Goal: Task Accomplishment & Management: Complete application form

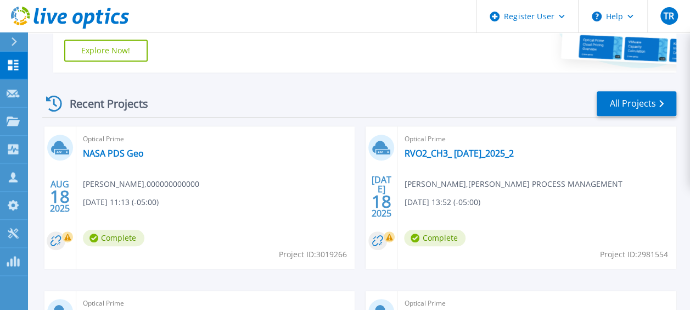
scroll to position [275, 0]
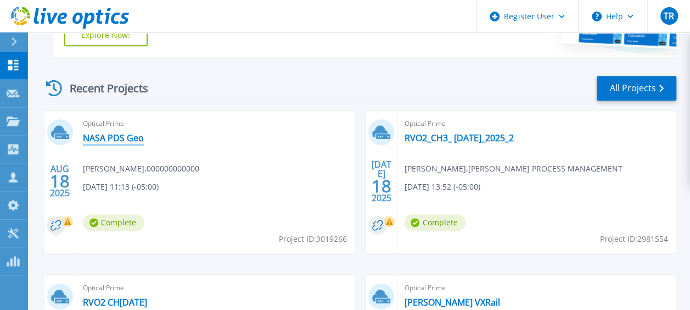
click at [107, 140] on link "NASA PDS Geo" at bounding box center [113, 137] width 61 height 11
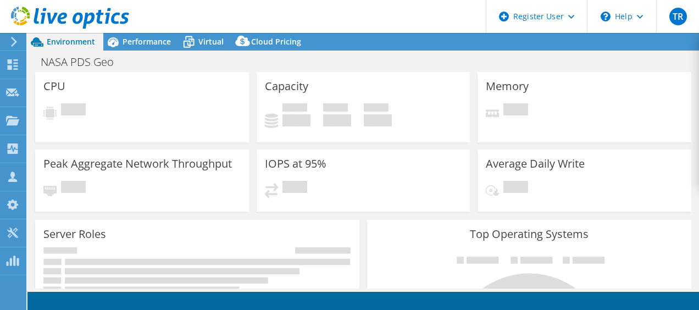
select select "USD"
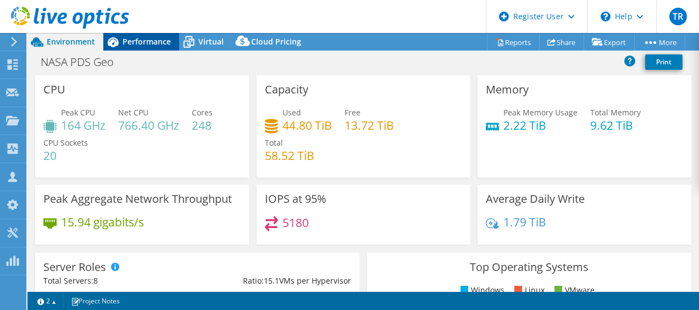
click at [136, 37] on span "Performance" at bounding box center [146, 41] width 48 height 10
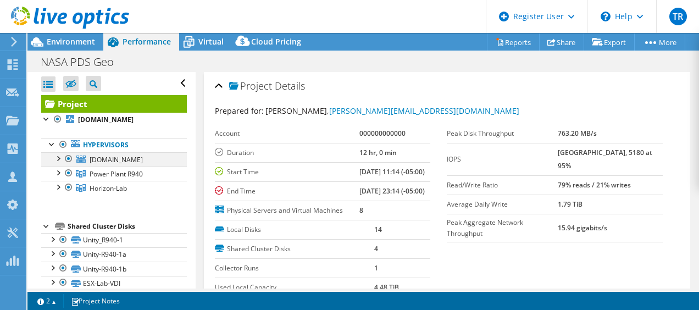
click at [57, 152] on div at bounding box center [57, 157] width 11 height 11
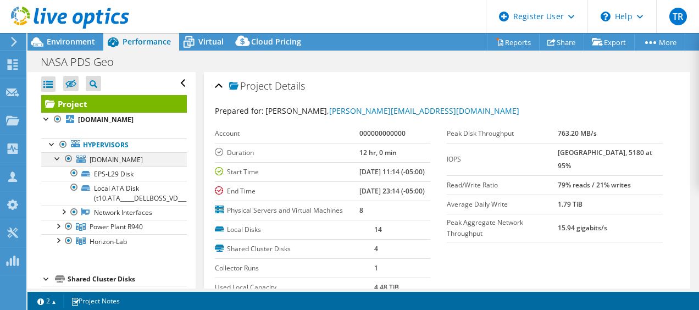
click at [58, 156] on div at bounding box center [57, 157] width 11 height 11
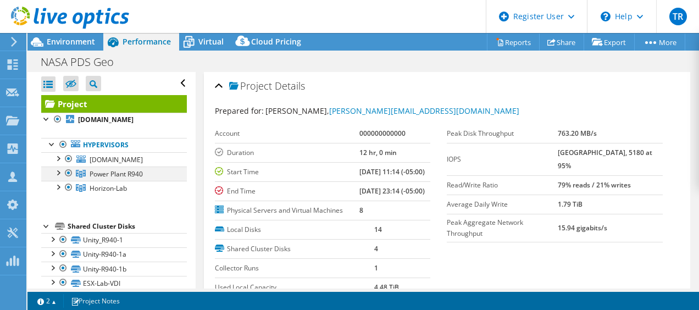
click at [59, 171] on div at bounding box center [57, 171] width 11 height 11
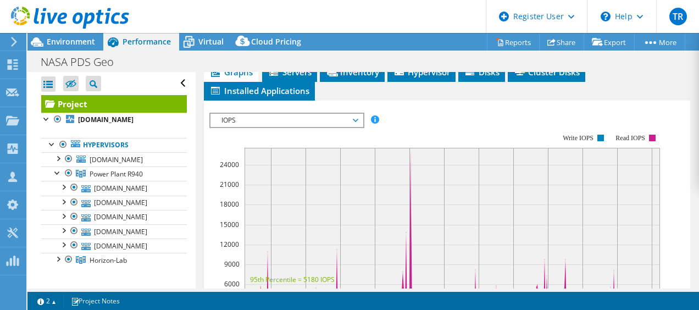
scroll to position [329, 0]
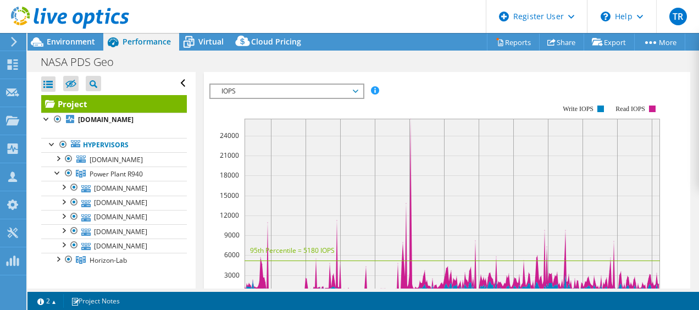
click at [349, 98] on span "IOPS" at bounding box center [286, 91] width 141 height 13
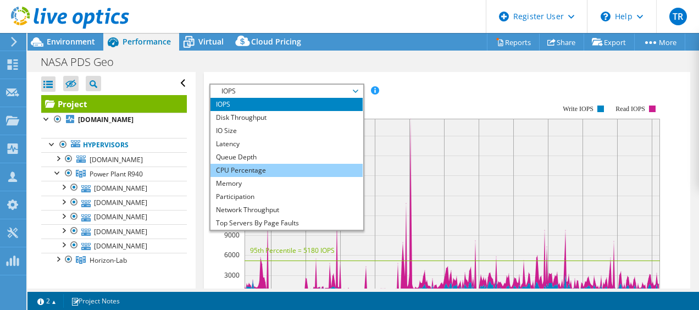
click at [332, 177] on li "CPU Percentage" at bounding box center [286, 170] width 152 height 13
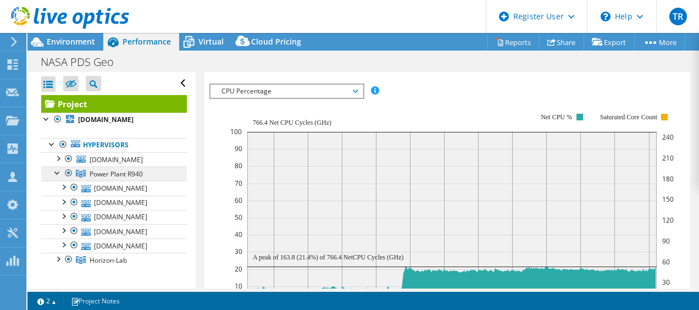
click at [126, 176] on span "Power Plant R940" at bounding box center [116, 173] width 53 height 9
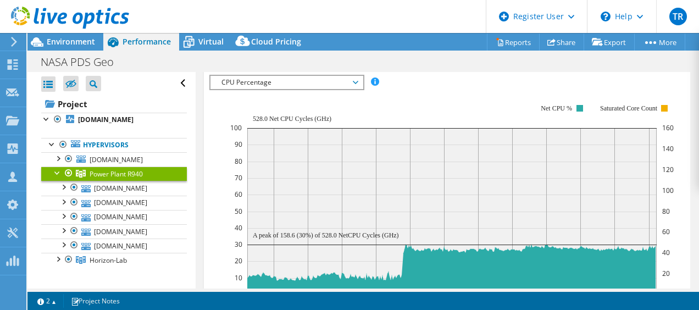
scroll to position [218, 0]
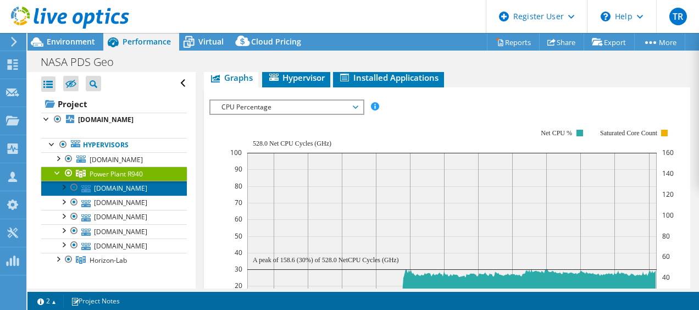
click at [130, 187] on link "esx-13.rsl.wustl.edu" at bounding box center [114, 188] width 146 height 14
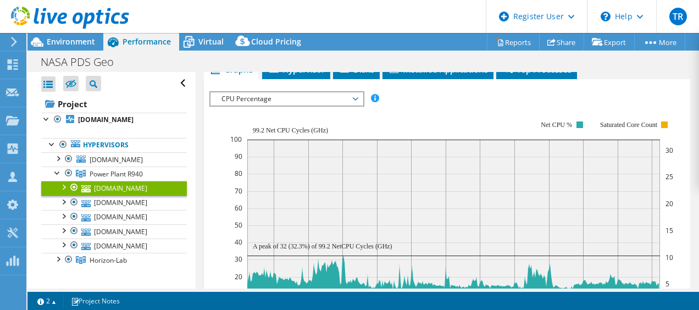
scroll to position [281, 0]
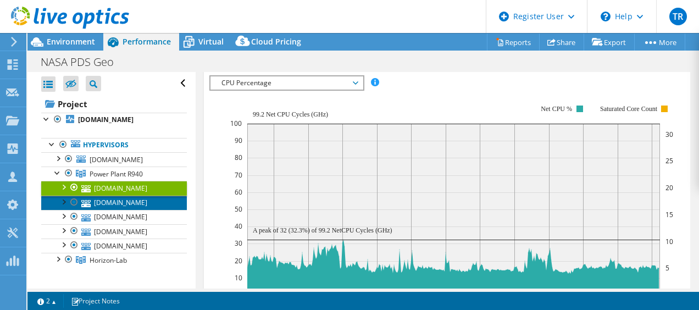
click at [132, 202] on link "esx-11.rsl.wustl.edu" at bounding box center [114, 202] width 146 height 14
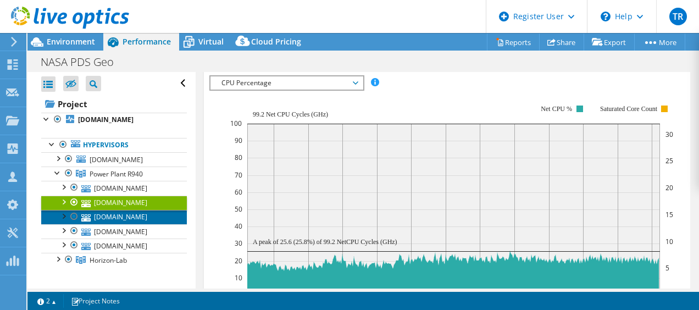
click at [133, 215] on link "esx-10.rsl.wustl.edu" at bounding box center [114, 217] width 146 height 14
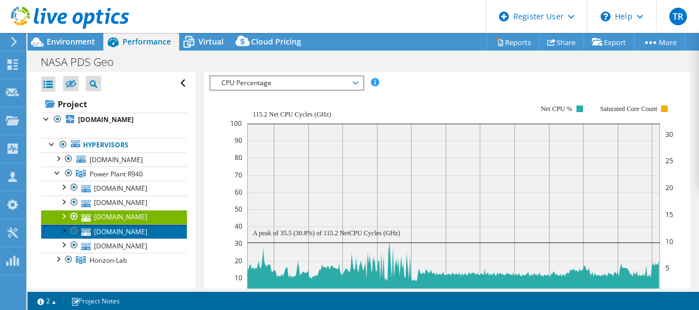
click at [135, 230] on link "esx-12.rsl.wustl.edu" at bounding box center [114, 231] width 146 height 14
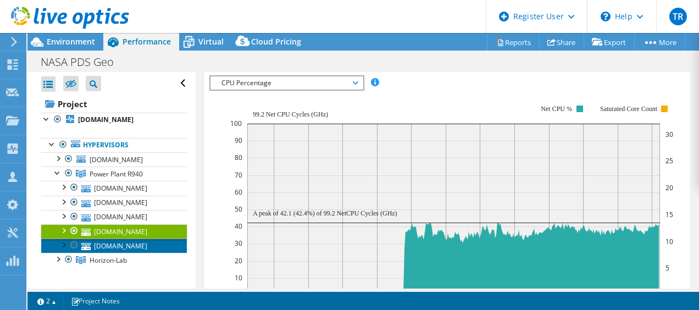
click at [139, 243] on link "esx-9.rsl.wustl.edu" at bounding box center [114, 245] width 146 height 14
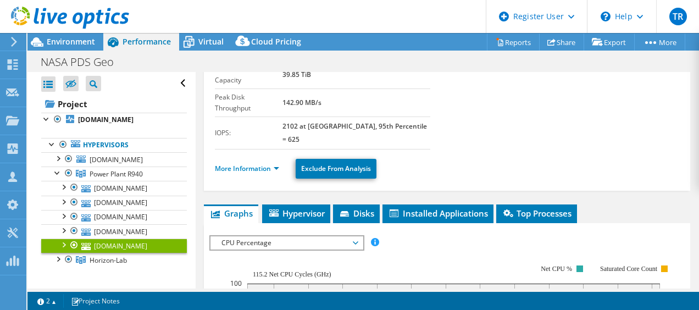
scroll to position [116, 0]
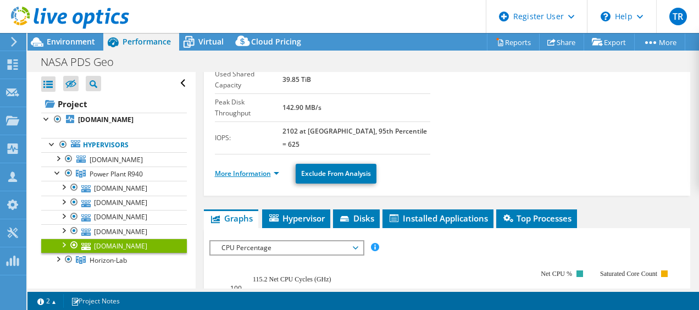
click at [258, 169] on link "More Information" at bounding box center [247, 173] width 64 height 9
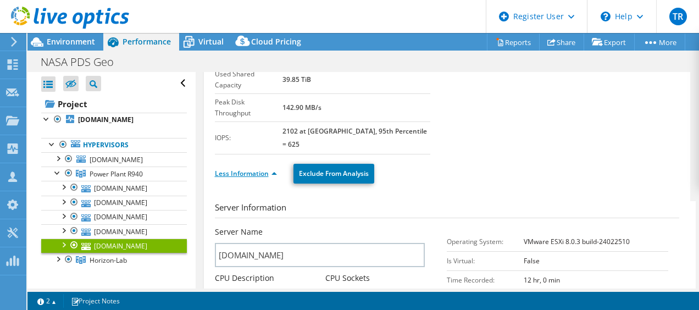
click at [257, 169] on link "Less Information" at bounding box center [246, 173] width 62 height 9
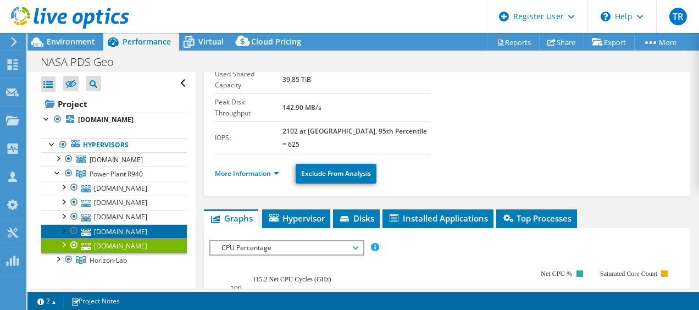
click at [136, 228] on link "esx-12.rsl.wustl.edu" at bounding box center [114, 231] width 146 height 14
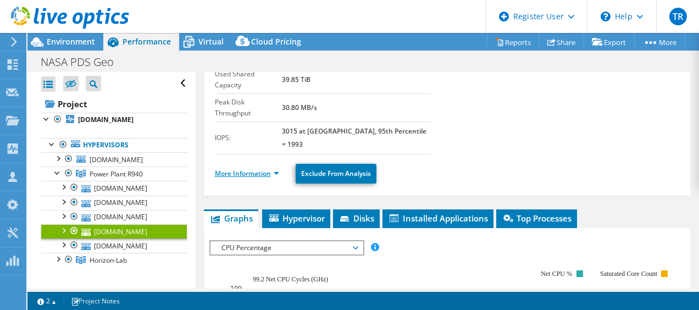
click at [262, 169] on link "More Information" at bounding box center [247, 173] width 64 height 9
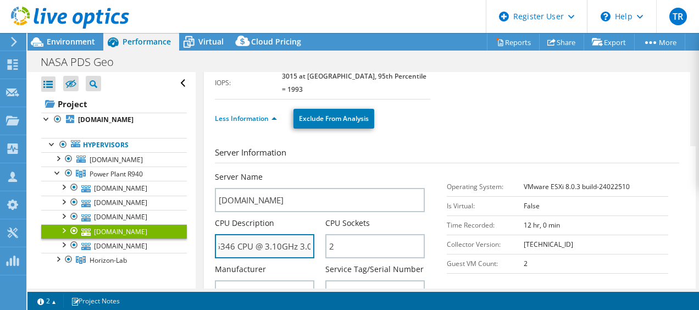
scroll to position [0, 108]
click at [280, 234] on input "Intel(R) Xeon(R) Gold 6346 CPU @ 3.10GHz 3.09 GHz" at bounding box center [264, 246] width 99 height 24
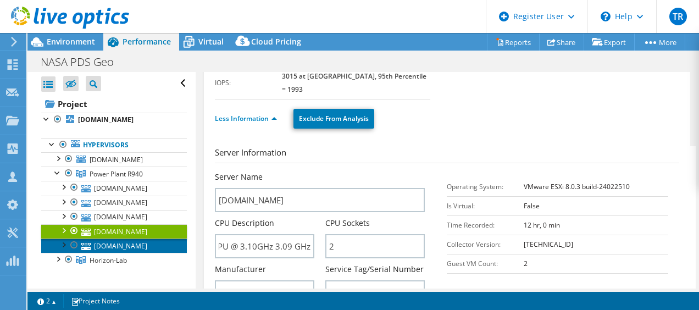
click at [138, 243] on link "esx-9.rsl.wustl.edu" at bounding box center [114, 245] width 146 height 14
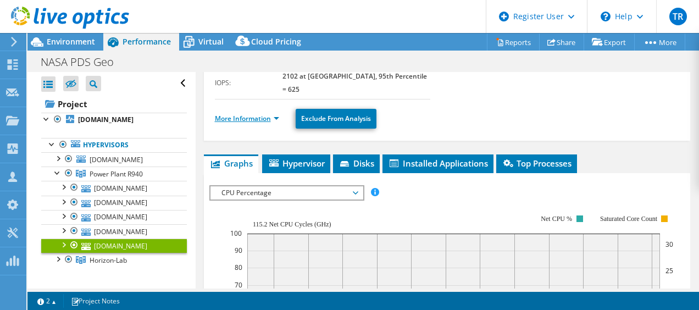
click at [260, 114] on link "More Information" at bounding box center [247, 118] width 64 height 9
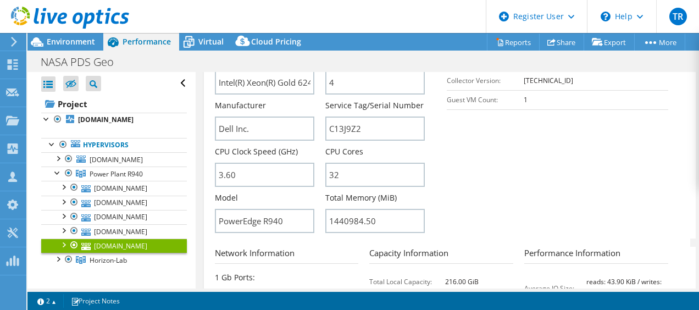
scroll to position [336, 0]
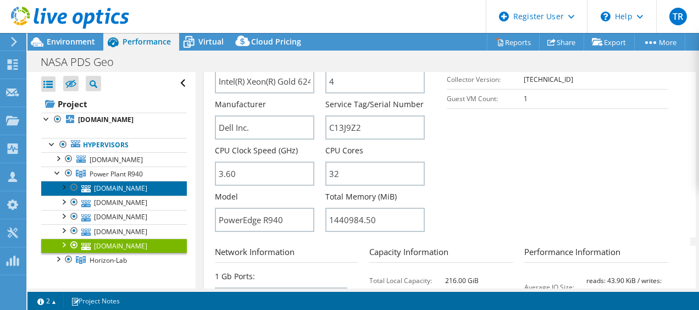
click at [110, 187] on link "esx-13.rsl.wustl.edu" at bounding box center [114, 188] width 146 height 14
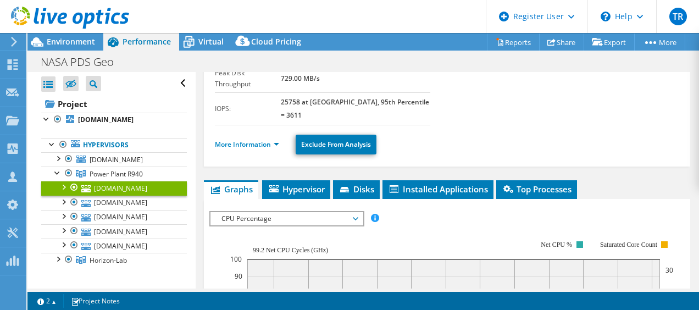
scroll to position [165, 0]
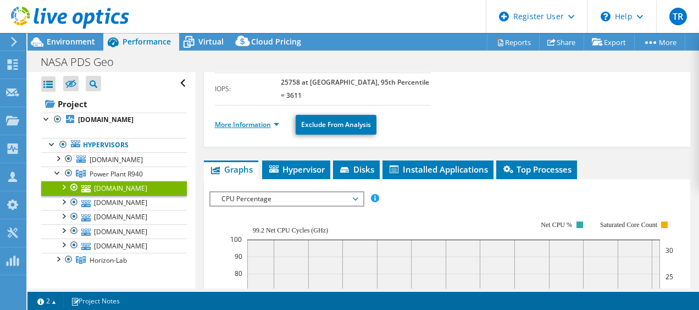
click at [239, 120] on link "More Information" at bounding box center [247, 124] width 64 height 9
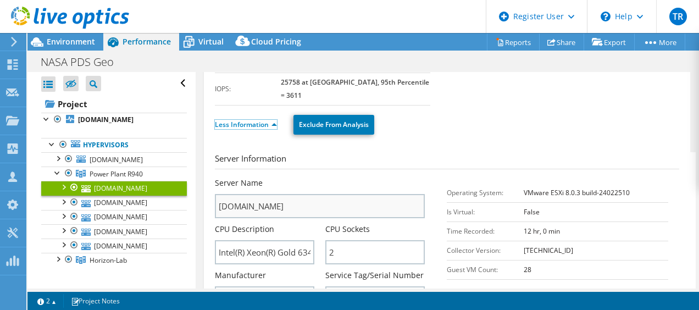
scroll to position [220, 0]
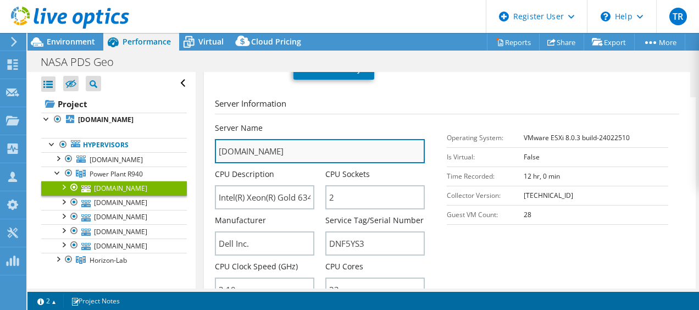
drag, startPoint x: 243, startPoint y: 119, endPoint x: 216, endPoint y: 120, distance: 26.4
click at [216, 139] on input "esx-13.rsl.wustl.edu" at bounding box center [320, 151] width 210 height 24
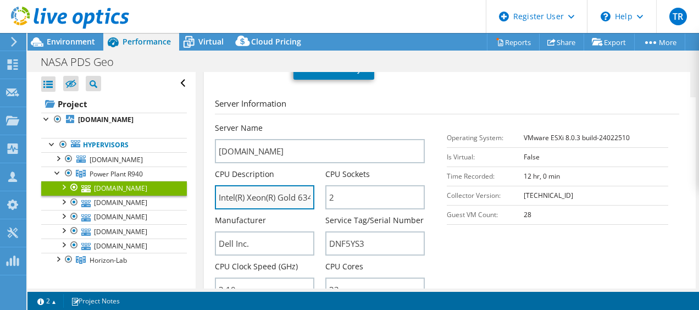
click at [286, 185] on input "Intel(R) Xeon(R) Gold 6346 CPU @ 3.10GHz 3.09 GHz" at bounding box center [264, 197] width 99 height 24
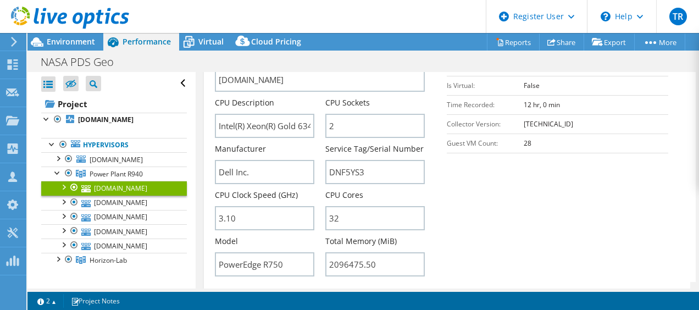
scroll to position [275, 0]
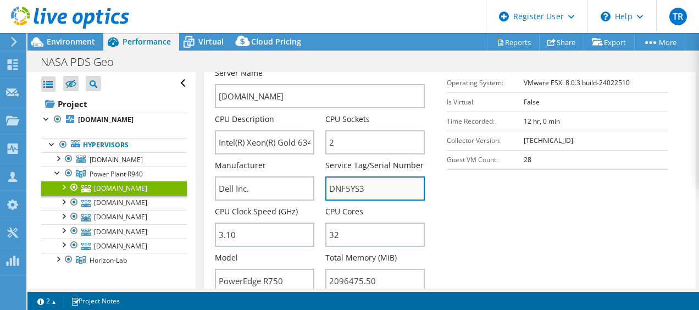
click at [333, 176] on input "DNF5YS3" at bounding box center [374, 188] width 99 height 24
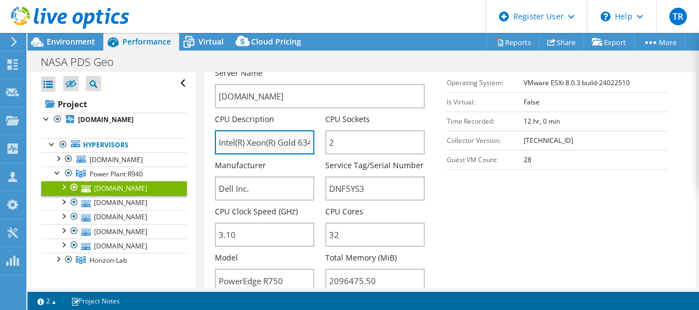
click at [299, 130] on input "Intel(R) Xeon(R) Gold 6346 CPU @ 3.10GHz 3.09 GHz" at bounding box center [264, 142] width 99 height 24
drag, startPoint x: 282, startPoint y: 110, endPoint x: 302, endPoint y: 113, distance: 20.5
click at [310, 130] on input "Intel(R) Xeon(R) Gold 6346 CPU @ 3.10GHz 3.09 GHz" at bounding box center [264, 142] width 99 height 24
click at [276, 130] on input "Intel(R) Xeon(R) Gold 6346 CPU @ 3.10GHz 3.09 GHz" at bounding box center [264, 142] width 99 height 24
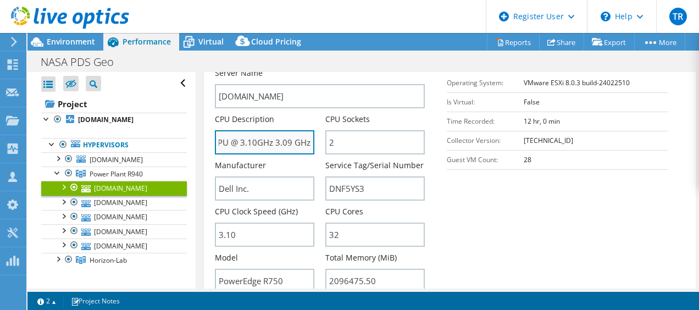
click at [275, 130] on input "Intel(R) Xeon(R) Gold 6346 CPU @ 3.10GHz 3.09 GHz" at bounding box center [264, 142] width 99 height 24
drag, startPoint x: 265, startPoint y: 112, endPoint x: 215, endPoint y: 113, distance: 49.4
click at [215, 130] on input "Intel(R) Xeon(R) Gold 6346 CPU @ 3.10GHz 3.09 GHz" at bounding box center [264, 142] width 99 height 24
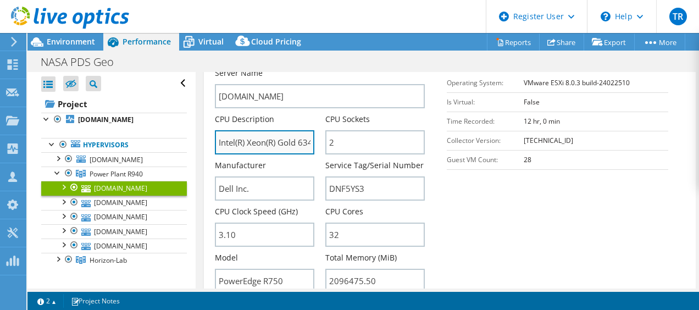
click at [258, 130] on input "Intel(R) Xeon(R) Gold 6346 CPU @ 3.10GHz 3.09 GHz" at bounding box center [264, 142] width 99 height 24
click at [280, 130] on input "Intel(R) Xeon(R) Gold 6346 CPU @ 3.10GHz 3.09 GHz" at bounding box center [264, 142] width 99 height 24
drag, startPoint x: 298, startPoint y: 111, endPoint x: 270, endPoint y: 115, distance: 28.3
click at [270, 130] on input "Intel(R) Xeon(R) Gold 6346 CPU @ 3.10GHz 3.09 GHz" at bounding box center [264, 142] width 99 height 24
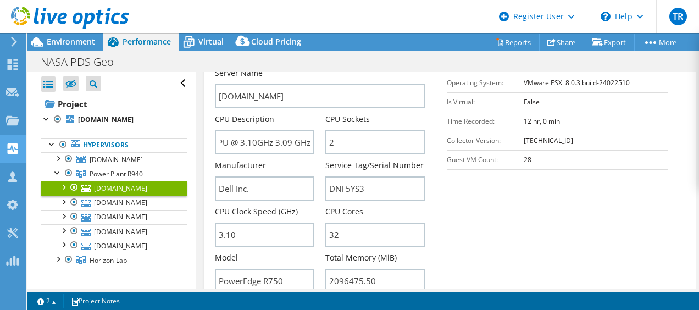
scroll to position [0, 0]
click at [463, 219] on section "Server Information Server Name esx-13.rsl.wustl.edu CPU Description Intel(R) Xe…" at bounding box center [450, 170] width 470 height 256
drag, startPoint x: 358, startPoint y: 249, endPoint x: 346, endPoint y: 253, distance: 12.7
click at [346, 269] on input "2096475.50" at bounding box center [374, 281] width 99 height 24
click at [345, 269] on input "2096475.50" at bounding box center [374, 281] width 99 height 24
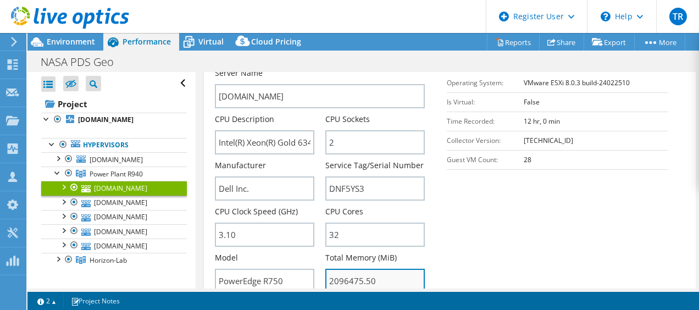
drag, startPoint x: 343, startPoint y: 251, endPoint x: 333, endPoint y: 252, distance: 10.5
click at [333, 269] on input "2096475.50" at bounding box center [374, 281] width 99 height 24
click at [549, 205] on section "Server Information Server Name esx-13.rsl.wustl.edu CPU Description Intel(R) Xe…" at bounding box center [450, 170] width 470 height 256
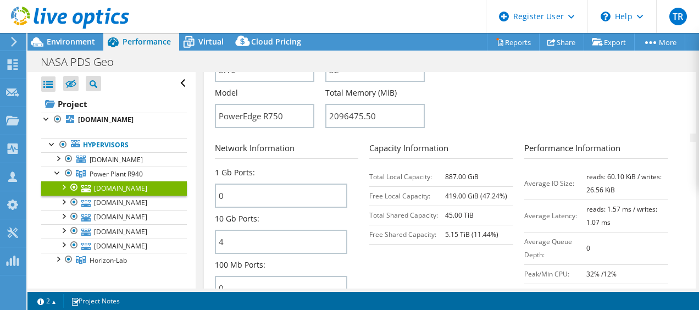
scroll to position [494, 0]
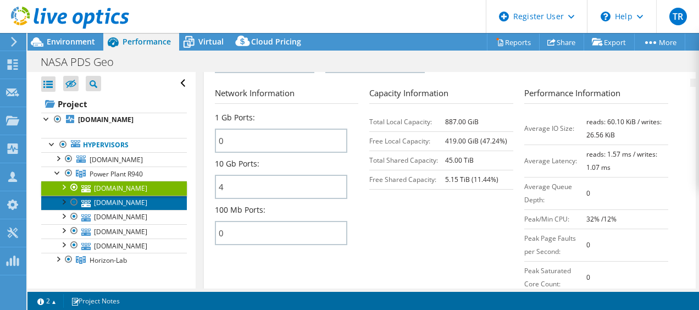
click at [124, 202] on link "esx-11.rsl.wustl.edu" at bounding box center [114, 202] width 146 height 14
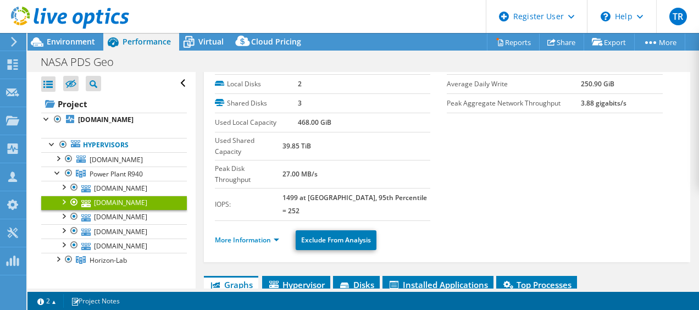
scroll to position [165, 0]
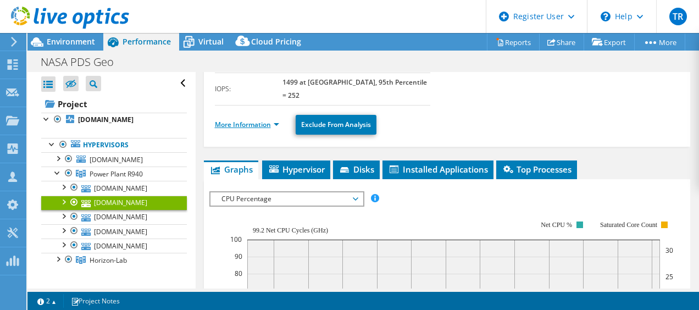
click at [267, 120] on link "More Information" at bounding box center [247, 124] width 64 height 9
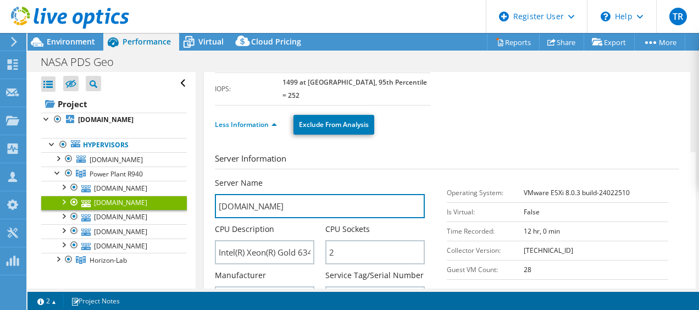
drag, startPoint x: 241, startPoint y: 175, endPoint x: 204, endPoint y: 174, distance: 36.8
click at [204, 174] on div "esx-11.rsl.wustl.edu Details Operating System VMware ESXi 8.0.3 build-24022510 …" at bounding box center [447, 300] width 487 height 786
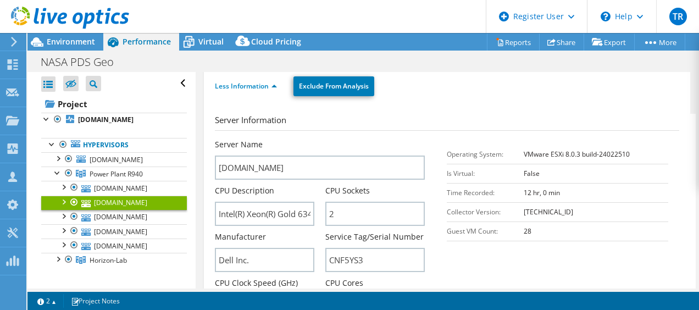
scroll to position [220, 0]
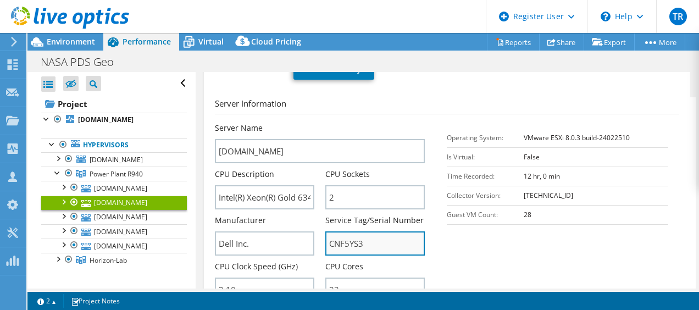
click at [347, 231] on input "CNF5YS3" at bounding box center [374, 243] width 99 height 24
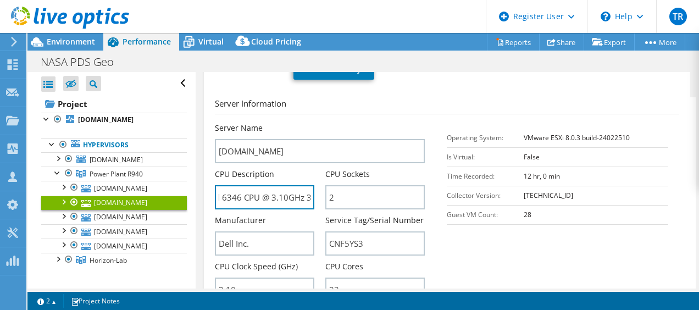
scroll to position [0, 109]
drag, startPoint x: 279, startPoint y: 164, endPoint x: 272, endPoint y: 172, distance: 10.5
click at [272, 185] on input "Intel(R) Xeon(R) Gold 6346 CPU @ 3.10GHz 3.09 GHz" at bounding box center [264, 197] width 99 height 24
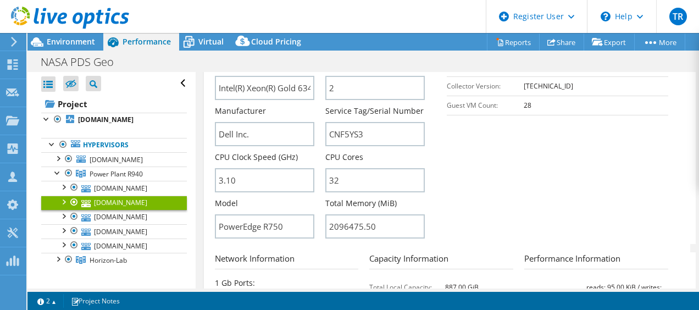
scroll to position [329, 0]
drag, startPoint x: 332, startPoint y: 194, endPoint x: 347, endPoint y: 195, distance: 14.4
click at [347, 214] on input "2096475.50" at bounding box center [374, 226] width 99 height 24
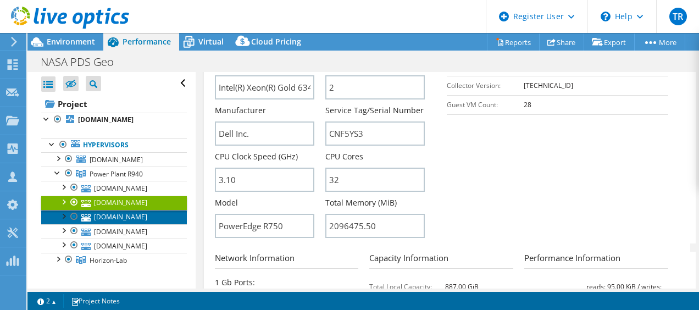
click at [108, 216] on link "esx-10.rsl.wustl.edu" at bounding box center [114, 217] width 146 height 14
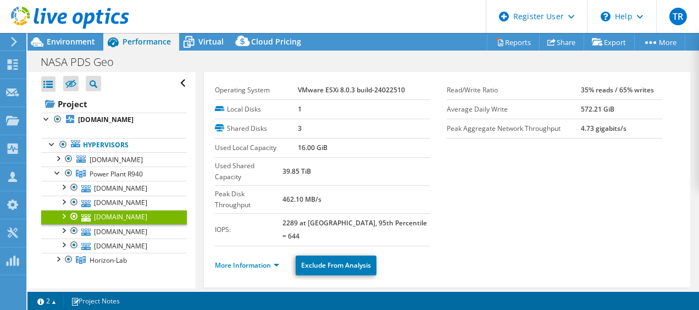
scroll to position [0, 0]
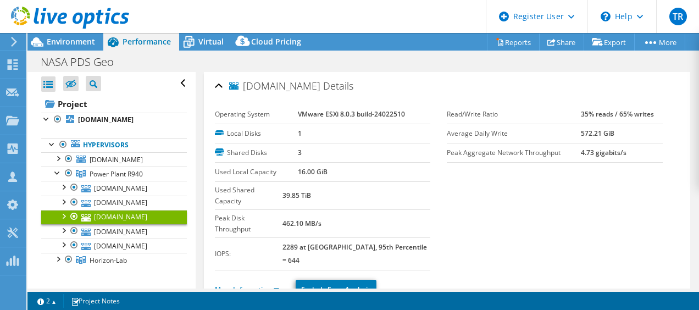
drag, startPoint x: 272, startPoint y: 83, endPoint x: 244, endPoint y: 86, distance: 28.1
click at [244, 86] on span "esx-10.rsl.wustl.edu" at bounding box center [274, 86] width 91 height 11
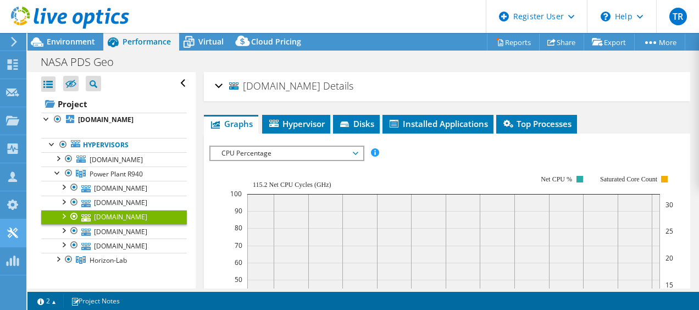
copy span "esx-10"
click at [294, 118] on span "Hypervisor" at bounding box center [295, 123] width 57 height 11
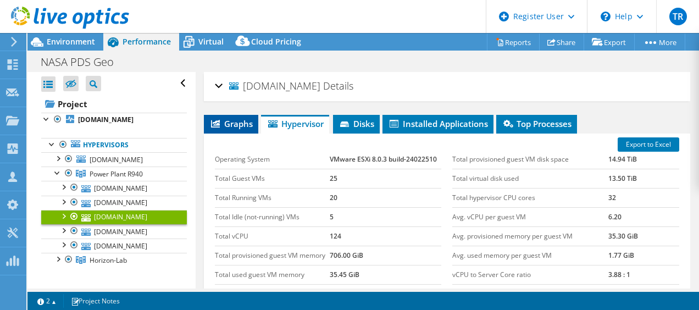
click at [233, 124] on span "Graphs" at bounding box center [230, 123] width 43 height 11
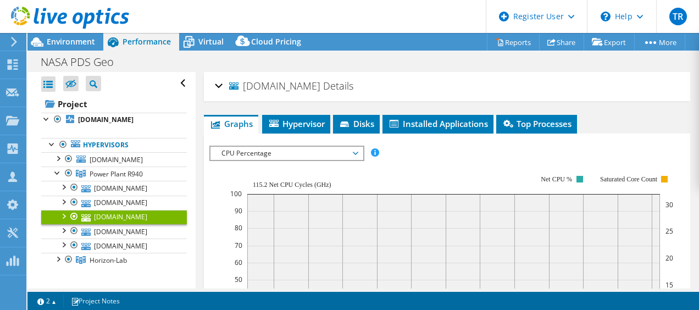
click at [217, 84] on div "esx-10.rsl.wustl.edu Details" at bounding box center [447, 87] width 465 height 24
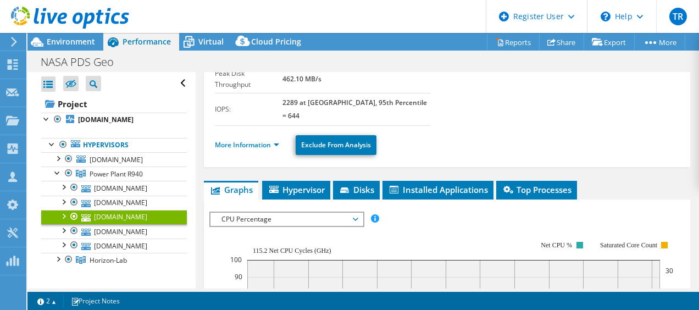
scroll to position [110, 0]
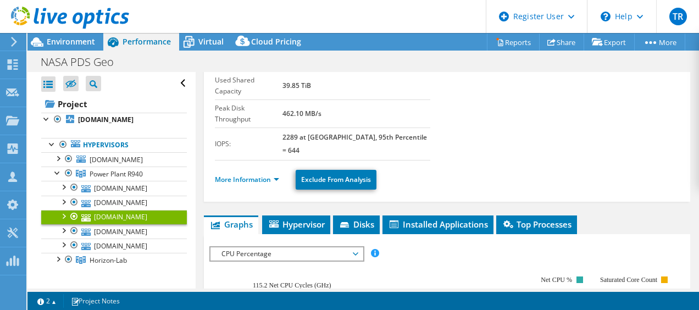
click at [270, 174] on li "More Information" at bounding box center [250, 180] width 71 height 12
click at [270, 175] on link "More Information" at bounding box center [247, 179] width 64 height 9
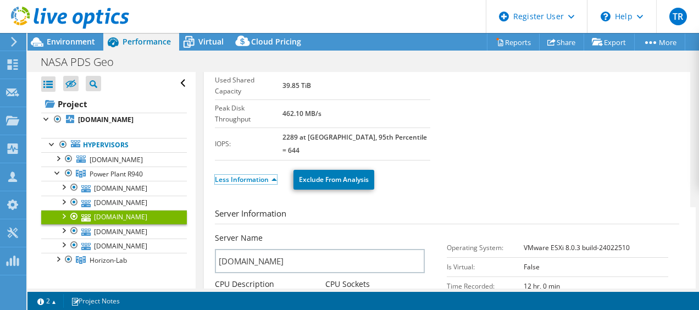
scroll to position [220, 0]
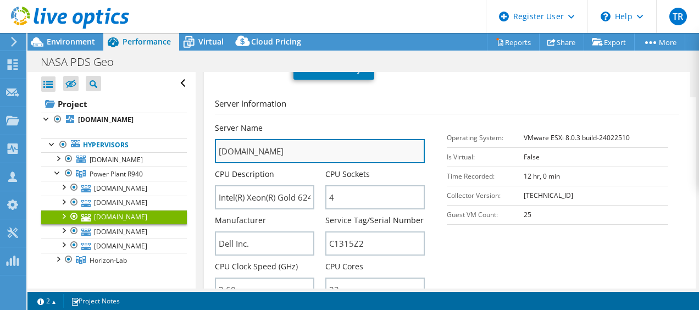
click at [239, 139] on input "esx-10.rsl.wustl.edu" at bounding box center [320, 151] width 210 height 24
drag, startPoint x: 242, startPoint y: 118, endPoint x: 214, endPoint y: 118, distance: 27.5
click at [215, 139] on input "esx-10.rsl.wustl.edu" at bounding box center [320, 151] width 210 height 24
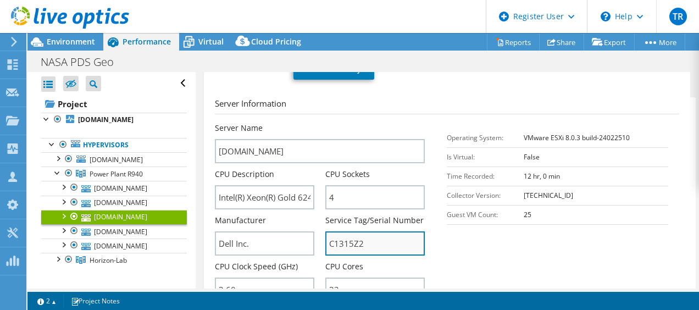
click at [347, 231] on input "C1315Z2" at bounding box center [374, 243] width 99 height 24
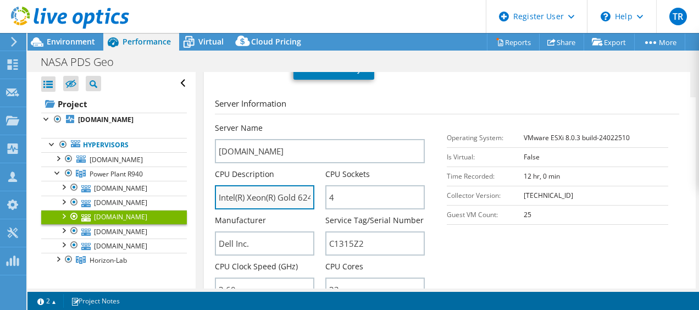
click at [284, 185] on input "Intel(R) Xeon(R) Gold 6244 CPU @ 3.60GHz 3.59 GHz" at bounding box center [264, 197] width 99 height 24
drag, startPoint x: 299, startPoint y: 166, endPoint x: 270, endPoint y: 171, distance: 29.1
click at [270, 185] on input "Intel(R) Xeon(R) Gold 6244 CPU @ 3.60GHz 3.59 GHz" at bounding box center [264, 197] width 99 height 24
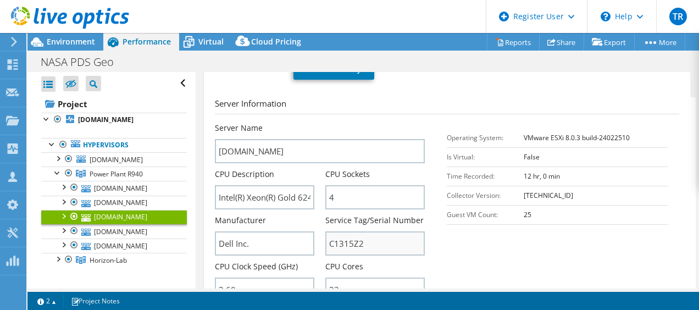
scroll to position [275, 0]
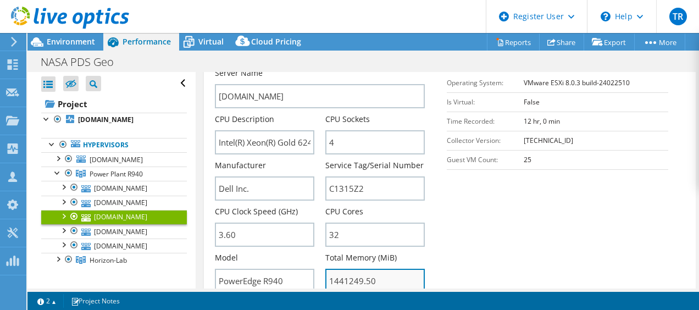
drag, startPoint x: 344, startPoint y: 250, endPoint x: 329, endPoint y: 252, distance: 14.3
click at [329, 269] on input "1441249.50" at bounding box center [374, 281] width 99 height 24
click at [348, 269] on input "1441249.50" at bounding box center [374, 281] width 99 height 24
drag, startPoint x: 358, startPoint y: 247, endPoint x: 322, endPoint y: 244, distance: 36.4
click at [322, 68] on div "Server Name esx-10.rsl.wustl.edu CPU Description Intel(R) Xeon(R) Gold 6244 CPU…" at bounding box center [325, 68] width 221 height 0
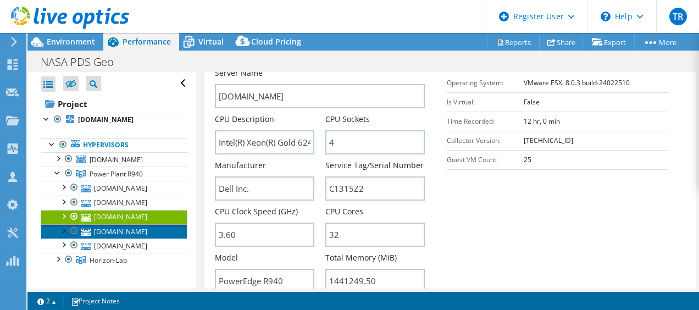
click at [116, 232] on link "esx-12.rsl.wustl.edu" at bounding box center [114, 231] width 146 height 14
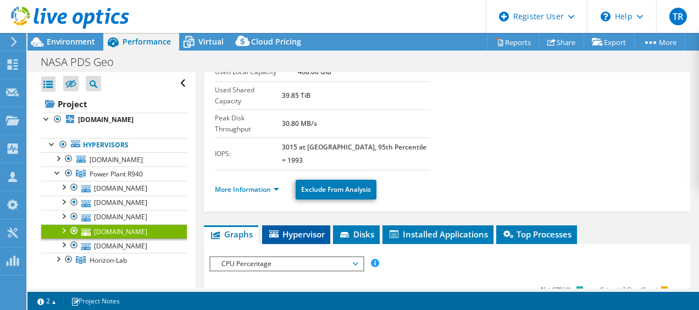
scroll to position [45, 0]
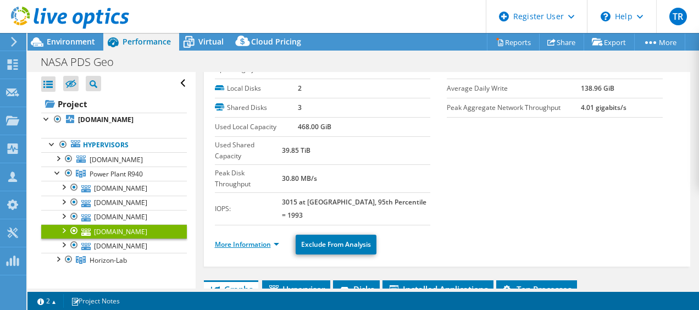
click at [266, 239] on link "More Information" at bounding box center [247, 243] width 64 height 9
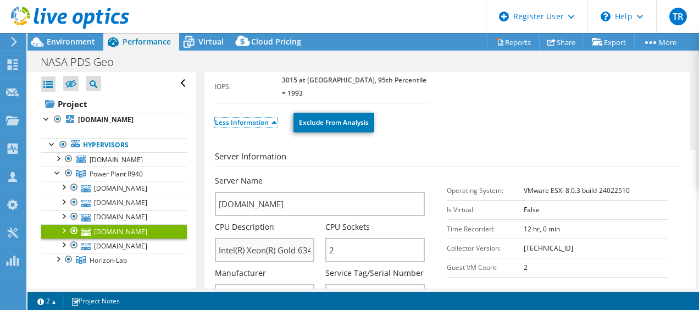
scroll to position [210, 0]
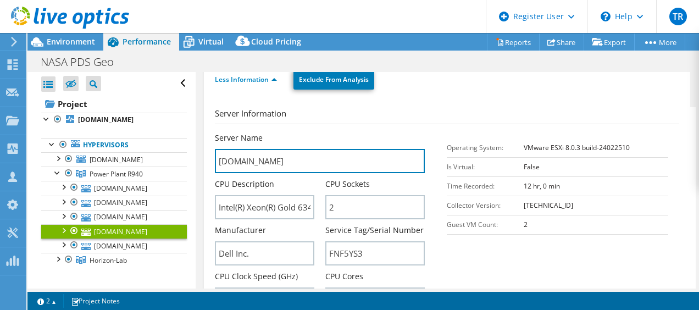
drag, startPoint x: 241, startPoint y: 127, endPoint x: 209, endPoint y: 124, distance: 32.5
click at [209, 124] on div "esx-12.rsl.wustl.edu Details Operating System VMware ESXi 8.0.3 build-24022510 …" at bounding box center [447, 255] width 487 height 786
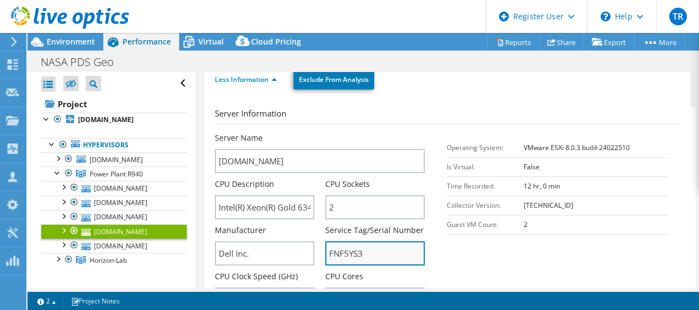
click at [353, 241] on input "FNF5YS3" at bounding box center [374, 253] width 99 height 24
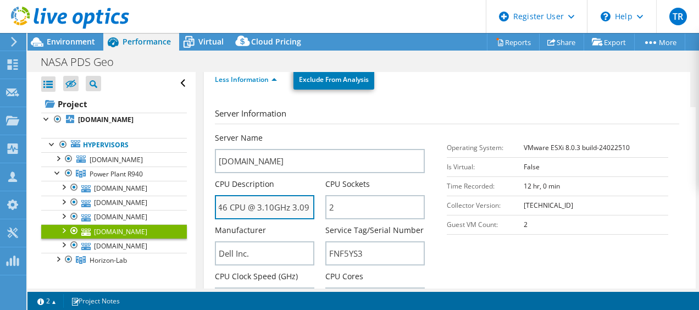
scroll to position [0, 109]
drag, startPoint x: 299, startPoint y: 172, endPoint x: 270, endPoint y: 177, distance: 29.0
click at [270, 195] on input "Intel(R) Xeon(R) Gold 6346 CPU @ 3.10GHz 3.09 GHz" at bounding box center [264, 207] width 99 height 24
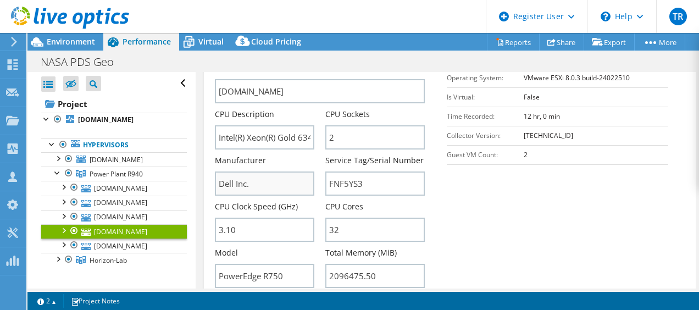
scroll to position [265, 0]
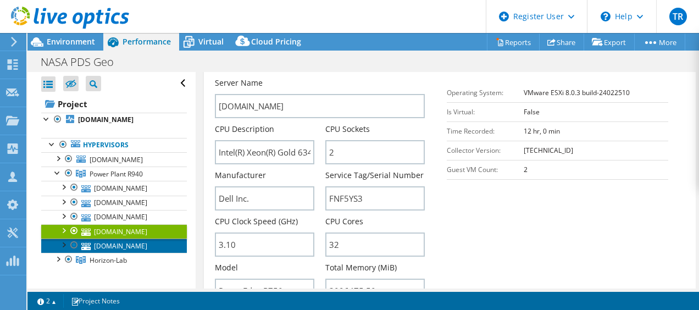
click at [120, 242] on link "esx-9.rsl.wustl.edu" at bounding box center [114, 245] width 146 height 14
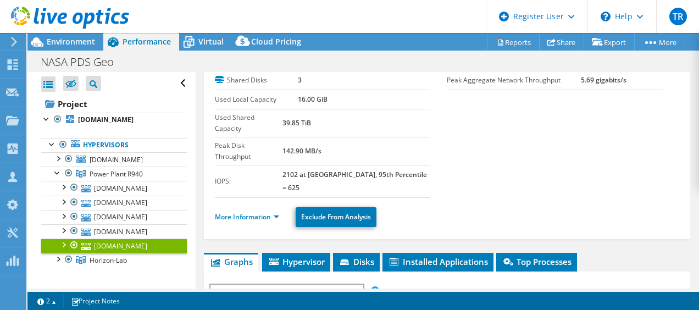
scroll to position [110, 0]
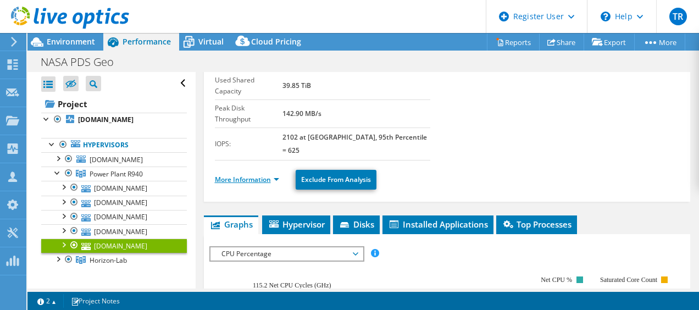
click at [248, 175] on link "More Information" at bounding box center [247, 179] width 64 height 9
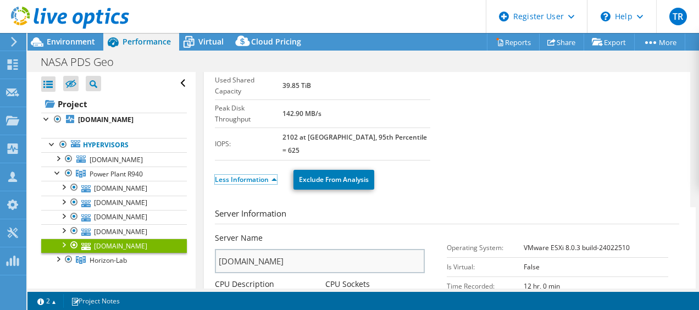
scroll to position [220, 0]
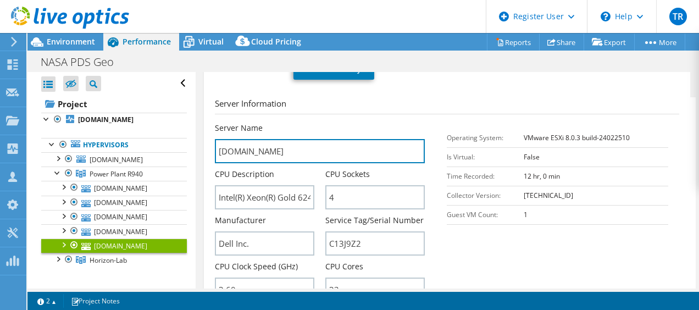
drag, startPoint x: 237, startPoint y: 118, endPoint x: 208, endPoint y: 116, distance: 28.6
click at [208, 116] on div "esx-9.rsl.wustl.edu Details Operating System VMware ESXi 8.0.3 build-24022510 L…" at bounding box center [447, 245] width 487 height 786
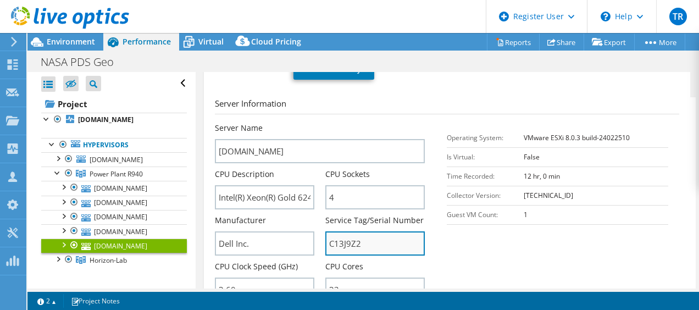
click at [335, 231] on input "C13J9Z2" at bounding box center [374, 243] width 99 height 24
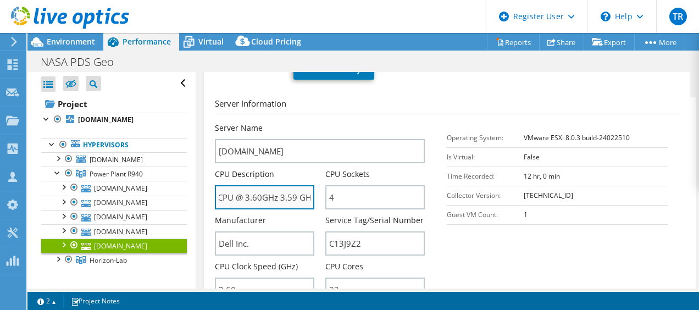
scroll to position [0, 109]
drag, startPoint x: 299, startPoint y: 166, endPoint x: 272, endPoint y: 168, distance: 26.4
click at [272, 185] on input "Intel(R) Xeon(R) Gold 6244 CPU @ 3.60GHz 3.59 GHz" at bounding box center [264, 197] width 99 height 24
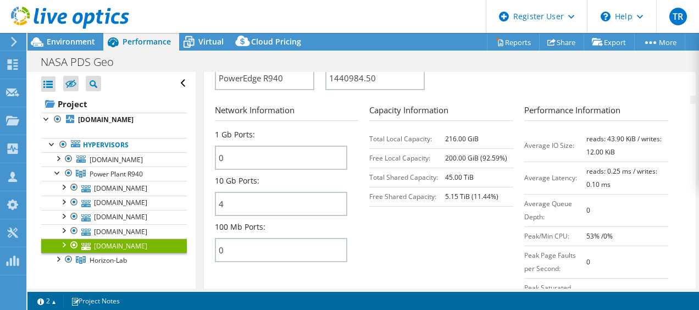
scroll to position [494, 0]
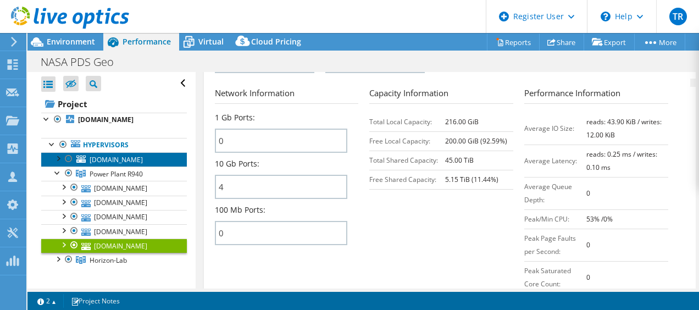
click at [113, 155] on span "esx-sec.rsl.wustl.edu" at bounding box center [116, 159] width 53 height 9
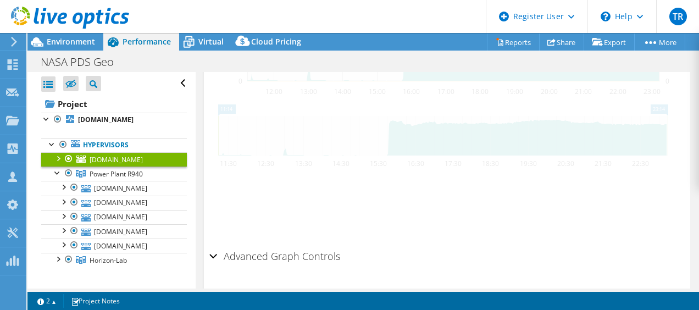
scroll to position [491, 0]
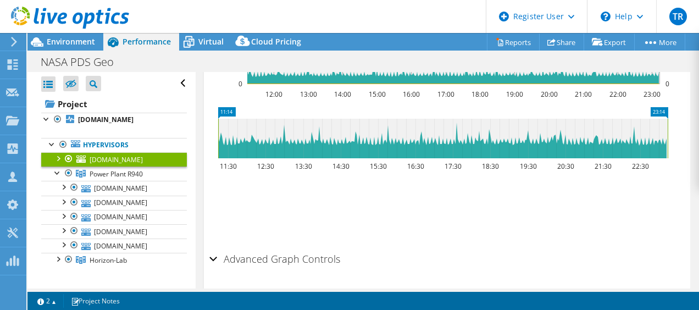
click at [59, 154] on div at bounding box center [57, 157] width 11 height 11
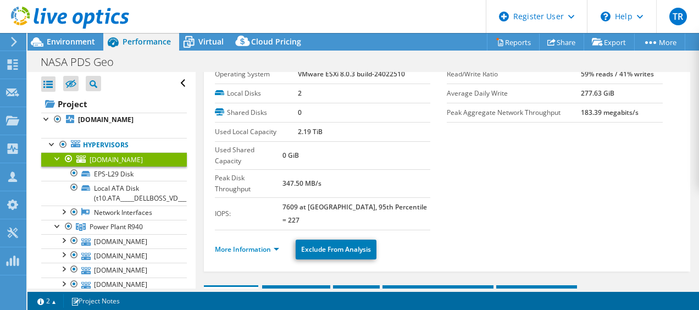
scroll to position [55, 0]
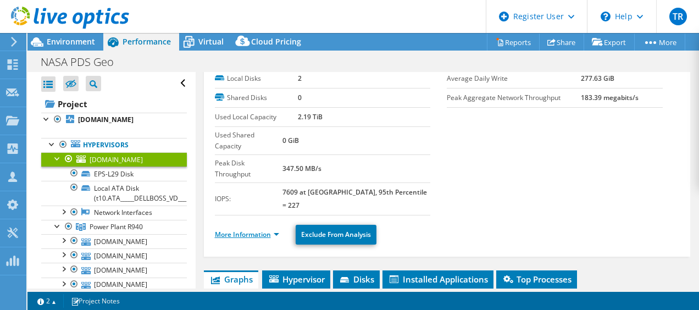
click at [271, 230] on link "More Information" at bounding box center [247, 234] width 64 height 9
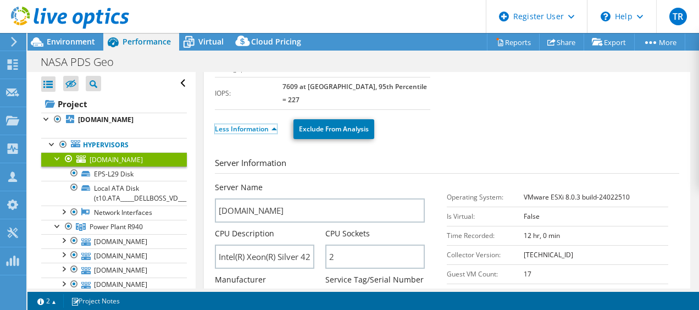
scroll to position [220, 0]
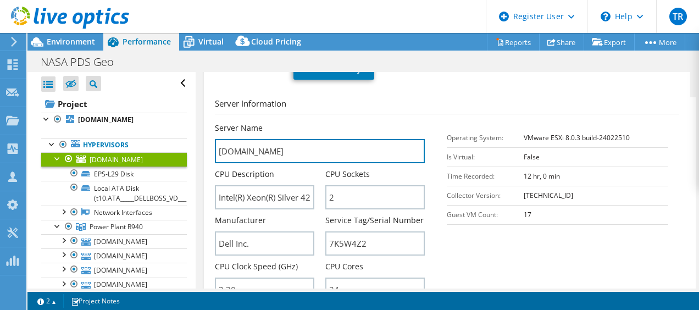
drag, startPoint x: 244, startPoint y: 118, endPoint x: 213, endPoint y: 119, distance: 31.9
click at [213, 119] on div "esx-sec.rsl.wustl.edu Details Operating System VMware ESXi 8.0.3 build-24022510…" at bounding box center [447, 245] width 487 height 786
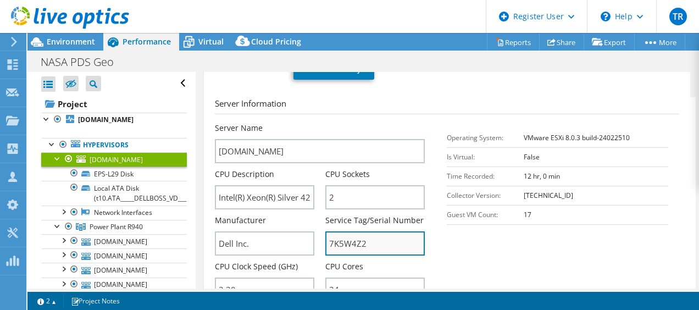
click at [347, 231] on input "7K5W4Z2" at bounding box center [374, 243] width 99 height 24
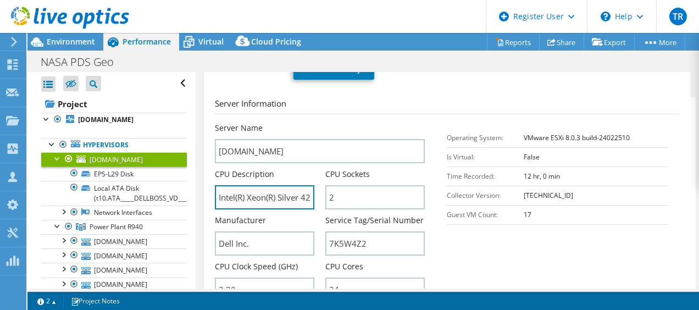
click at [300, 185] on input "Intel(R) Xeon(R) Silver 4214 CPU @ 2.20GHz 2.19 GHz" at bounding box center [264, 197] width 99 height 24
drag, startPoint x: 301, startPoint y: 165, endPoint x: 271, endPoint y: 170, distance: 30.0
click at [271, 185] on input "Intel(R) Xeon(R) Silver 4214 CPU @ 2.20GHz 2.19 GHz" at bounding box center [264, 197] width 99 height 24
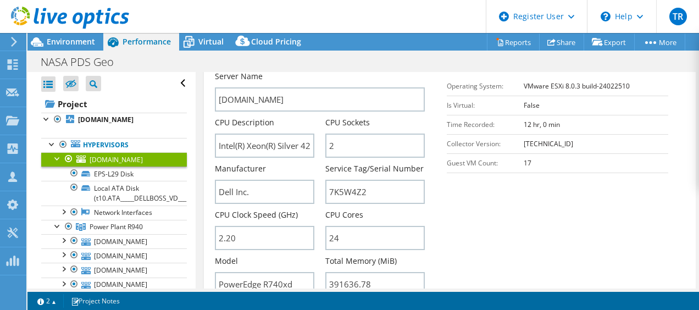
scroll to position [329, 0]
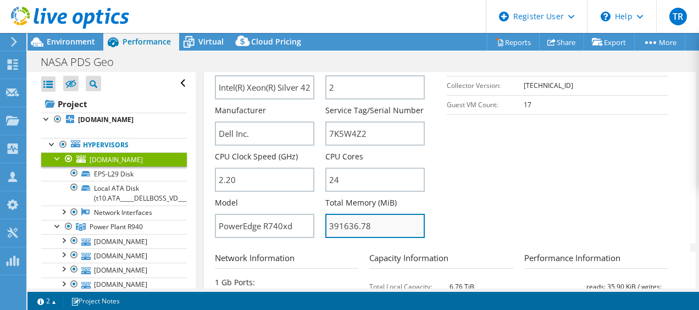
drag, startPoint x: 327, startPoint y: 194, endPoint x: 340, endPoint y: 194, distance: 13.7
click at [340, 214] on input "391636.78" at bounding box center [374, 226] width 99 height 24
drag, startPoint x: 353, startPoint y: 194, endPoint x: 322, endPoint y: 195, distance: 31.3
click at [322, 13] on div "Server Name esx-sec.rsl.wustl.edu CPU Description Intel(R) Xeon(R) Silver 4214 …" at bounding box center [325, 13] width 221 height 0
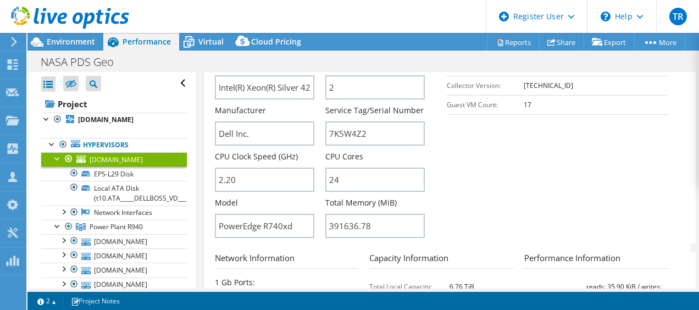
click at [495, 157] on section "Server Information Server Name esx-sec.rsl.wustl.edu CPU Description Intel(R) X…" at bounding box center [450, 115] width 470 height 256
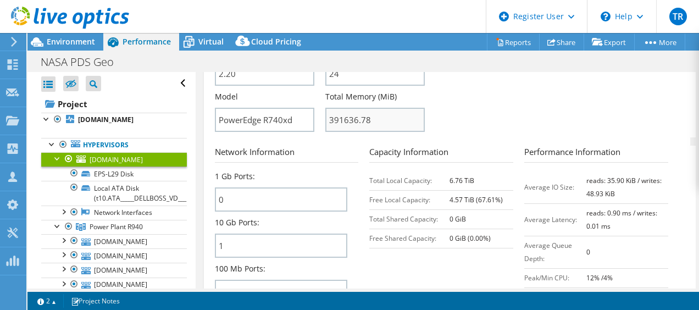
scroll to position [439, 0]
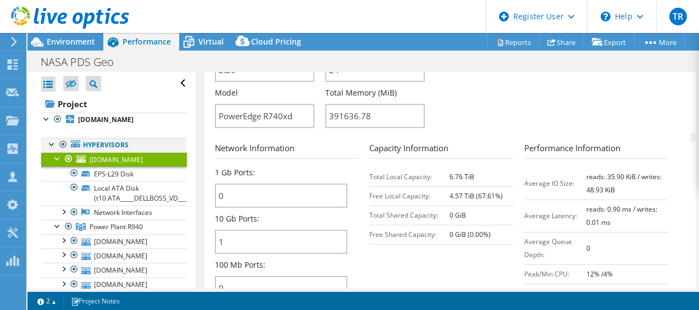
click at [49, 145] on div at bounding box center [52, 143] width 11 height 11
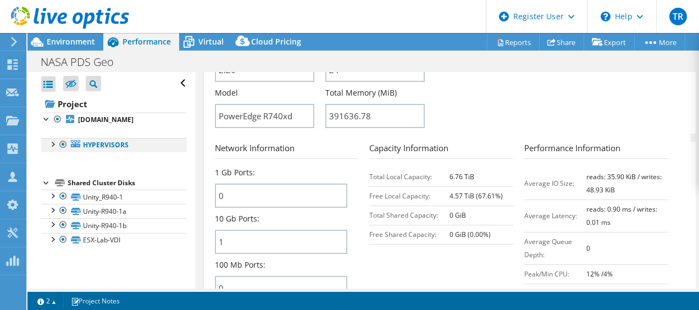
click at [52, 146] on div at bounding box center [52, 143] width 11 height 11
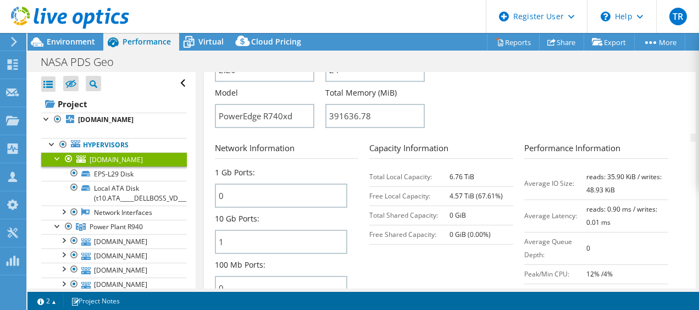
drag, startPoint x: 443, startPoint y: 144, endPoint x: 468, endPoint y: 144, distance: 25.8
click at [468, 167] on tr "Total Local Capacity: 6.76 TiB" at bounding box center [441, 176] width 144 height 19
click at [49, 142] on div at bounding box center [52, 143] width 11 height 11
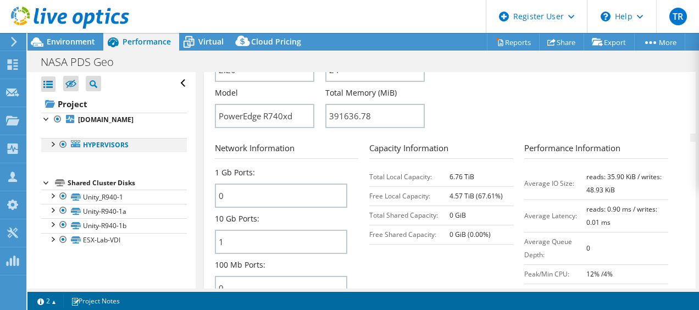
click at [56, 141] on div at bounding box center [52, 143] width 11 height 11
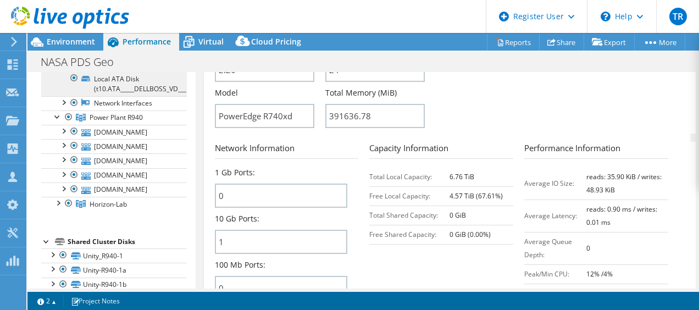
scroll to position [110, 0]
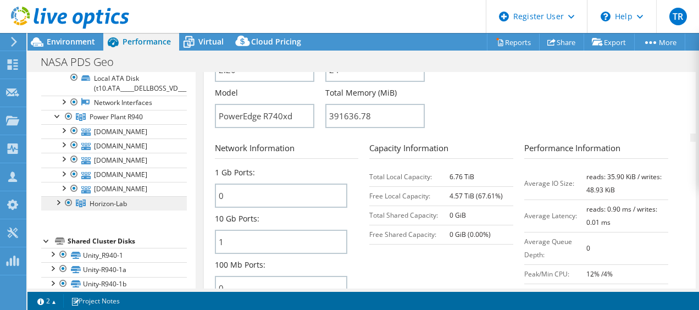
click at [122, 124] on link "Horizon-Lab" at bounding box center [114, 117] width 146 height 14
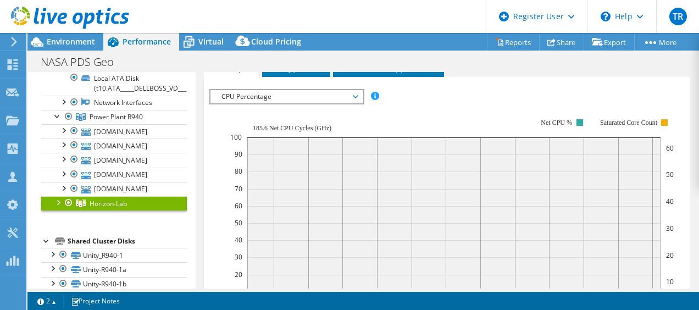
scroll to position [152, 0]
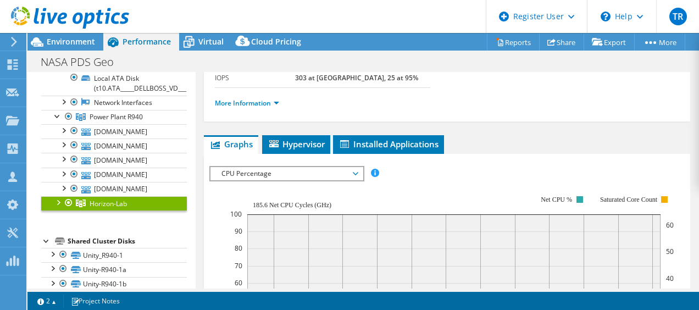
click at [56, 198] on div at bounding box center [57, 201] width 11 height 11
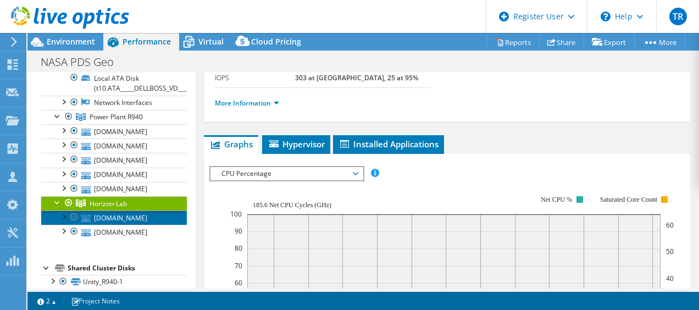
click at [100, 217] on link "esx-lab-1.rsl.wustl.edu" at bounding box center [114, 217] width 146 height 14
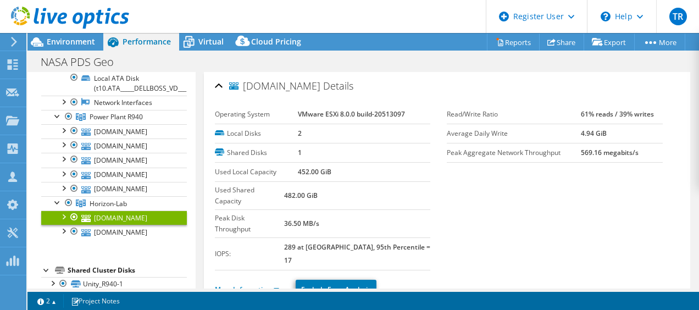
scroll to position [55, 0]
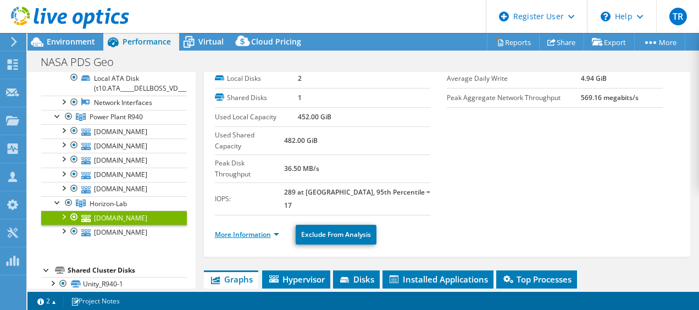
click at [265, 230] on link "More Information" at bounding box center [247, 234] width 64 height 9
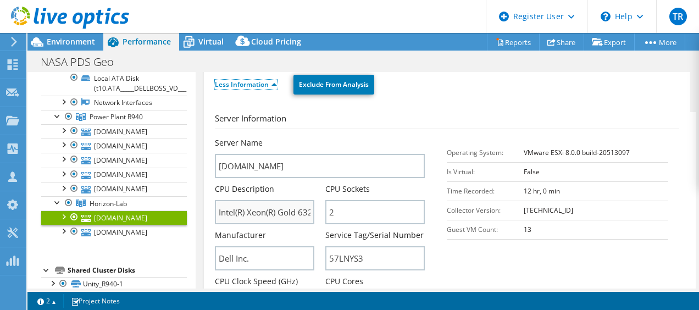
scroll to position [220, 0]
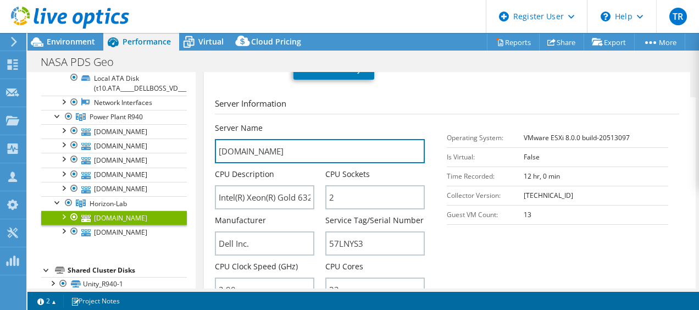
drag, startPoint x: 251, startPoint y: 121, endPoint x: 211, endPoint y: 121, distance: 40.1
click at [211, 121] on div "esx-lab-1.rsl.wustl.edu Details Operating System VMware ESXi 8.0.0 build-205130…" at bounding box center [447, 245] width 487 height 786
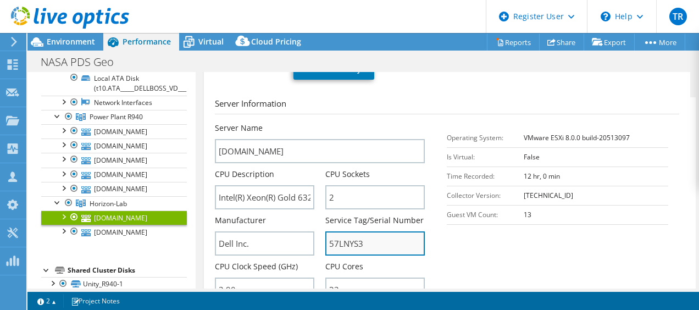
click at [347, 231] on input "57LNYS3" at bounding box center [374, 243] width 99 height 24
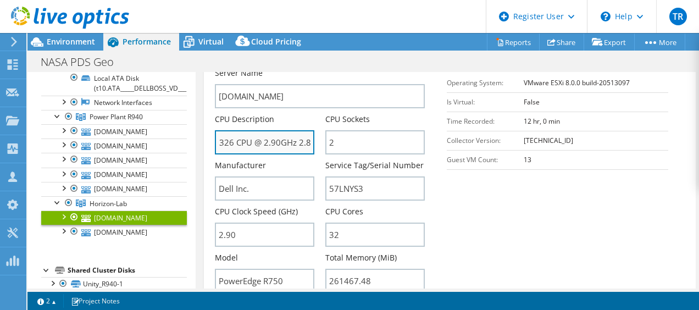
scroll to position [0, 92]
drag, startPoint x: 301, startPoint y: 111, endPoint x: 288, endPoint y: 114, distance: 13.6
click at [288, 130] on input "Intel(R) Xeon(R) Gold 6326 CPU @ 2.90GHz 2.89 GHz" at bounding box center [264, 142] width 99 height 24
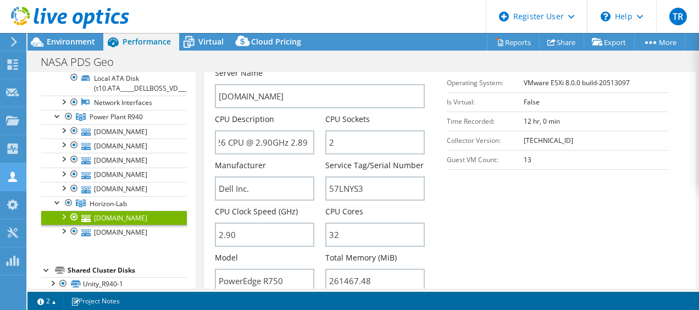
scroll to position [0, 0]
drag, startPoint x: 339, startPoint y: 252, endPoint x: 324, endPoint y: 254, distance: 14.9
click at [325, 269] on input "261467.48" at bounding box center [374, 281] width 99 height 24
drag, startPoint x: 354, startPoint y: 249, endPoint x: 305, endPoint y: 248, distance: 48.3
click at [305, 68] on div "Server Name esx-lab-1.rsl.wustl.edu CPU Description Intel(R) Xeon(R) Gold 6326 …" at bounding box center [325, 68] width 221 height 0
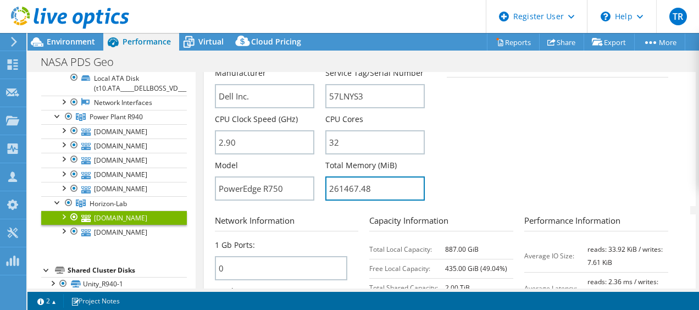
scroll to position [384, 0]
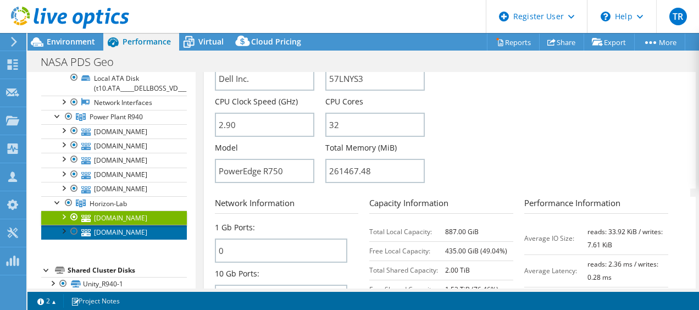
click at [105, 227] on link "esx-lab-2.rsl.wustl.edu" at bounding box center [114, 232] width 146 height 14
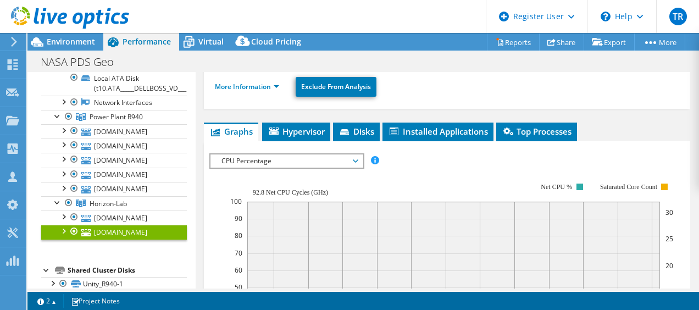
scroll to position [93, 0]
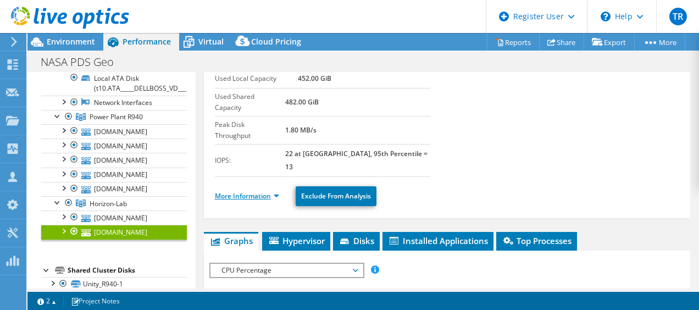
click at [264, 191] on link "More Information" at bounding box center [247, 195] width 64 height 9
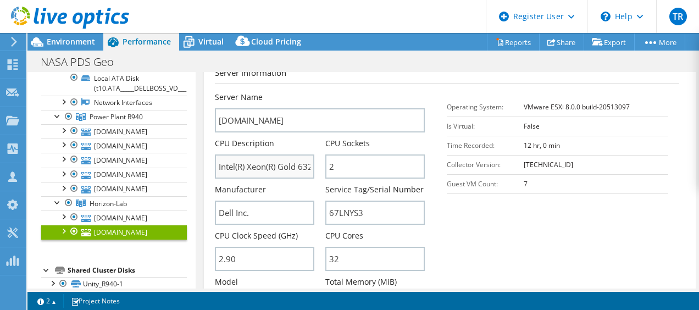
scroll to position [258, 0]
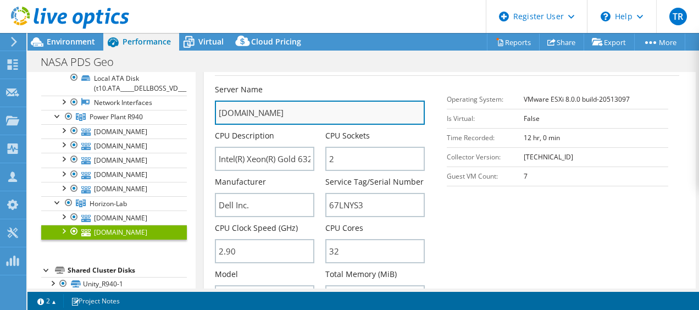
click at [250, 100] on input "esx-lab-2.rsl.wustl.edu" at bounding box center [320, 112] width 210 height 24
drag, startPoint x: 252, startPoint y: 81, endPoint x: 217, endPoint y: 81, distance: 34.0
click at [217, 100] on input "esx-lab-2.rsl.wustl.edu" at bounding box center [320, 112] width 210 height 24
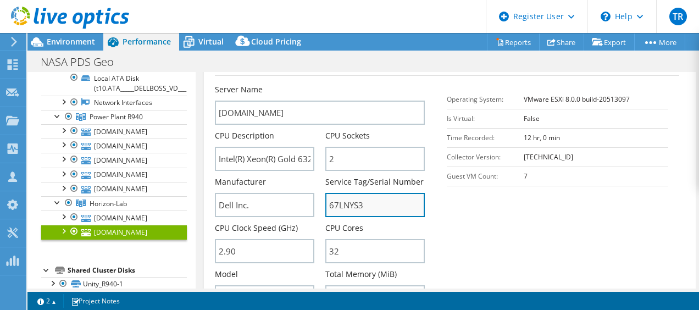
click at [336, 193] on input "67LNYS3" at bounding box center [374, 205] width 99 height 24
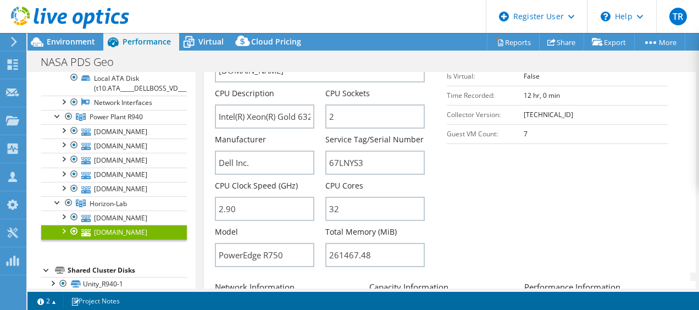
scroll to position [313, 0]
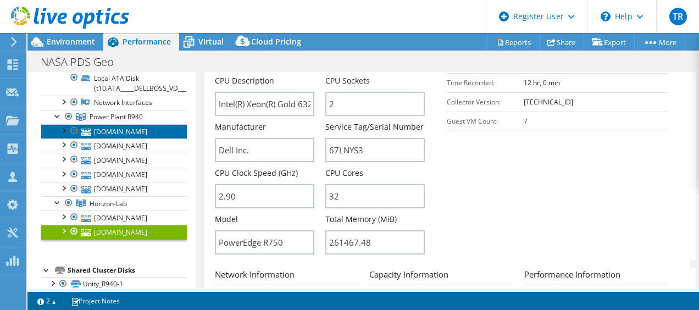
click at [150, 129] on link "esx-13.rsl.wustl.edu" at bounding box center [114, 131] width 146 height 14
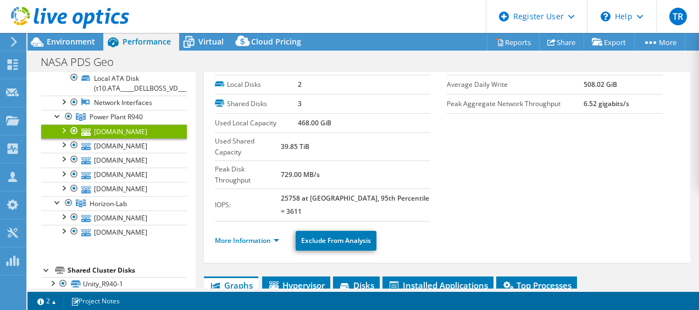
scroll to position [20, 0]
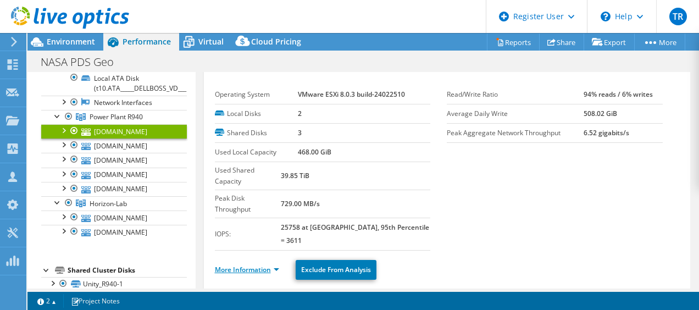
click at [262, 265] on link "More Information" at bounding box center [247, 269] width 64 height 9
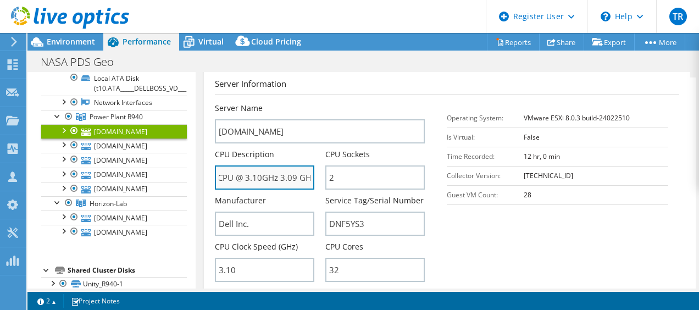
scroll to position [0, 109]
drag, startPoint x: 299, startPoint y: 147, endPoint x: 306, endPoint y: 148, distance: 7.8
click at [306, 165] on input "Intel(R) Xeon(R) Gold 6346 CPU @ 3.10GHz 3.09 GHz" at bounding box center [264, 177] width 99 height 24
click at [260, 165] on input "Intel(R) Xeon(R) Gold 6346 CPU @ 3.10GHz 3.09 GHz" at bounding box center [264, 177] width 99 height 24
click at [246, 165] on input "Intel(R) Xeon(R) Gold 6346 CPU @ 3.10GHz 3.09 GHz" at bounding box center [264, 177] width 99 height 24
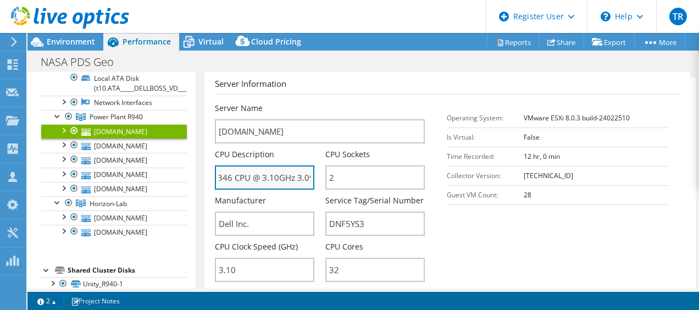
scroll to position [0, 73]
click at [228, 165] on input "Intel(R) Xeon(R) Gold 6346 CPU @ 3.10GHz 3.09 GHz" at bounding box center [264, 177] width 99 height 24
click at [232, 165] on input "Intel(R) Xeon(R) Gold 6346 CPU @ 3.10GHz 3.09 GHz" at bounding box center [264, 177] width 99 height 24
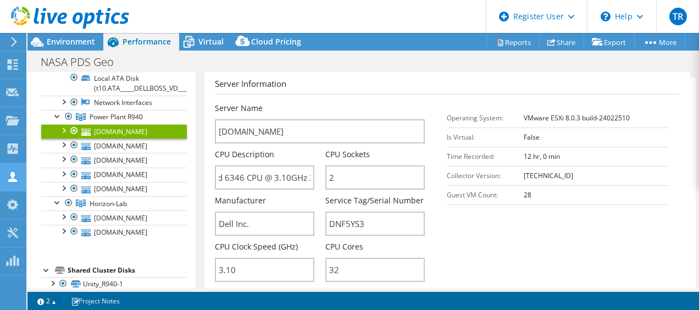
scroll to position [0, 0]
click at [128, 116] on span "Power Plant R940" at bounding box center [116, 116] width 53 height 9
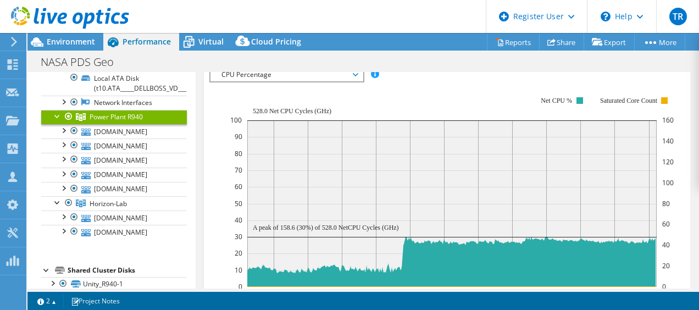
scroll to position [254, 0]
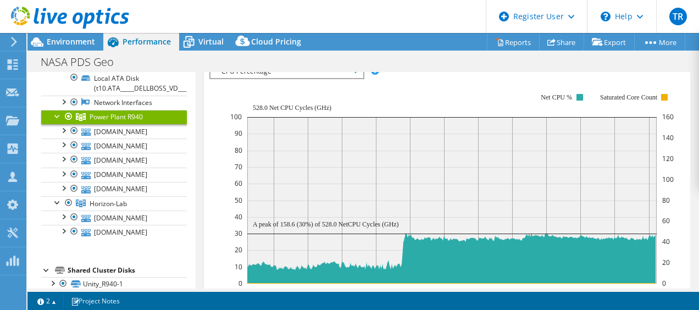
click at [498, 301] on section "Warnings Messages Queue Depth is not recorded from VMware VCenter servers and w…" at bounding box center [362, 301] width 671 height 18
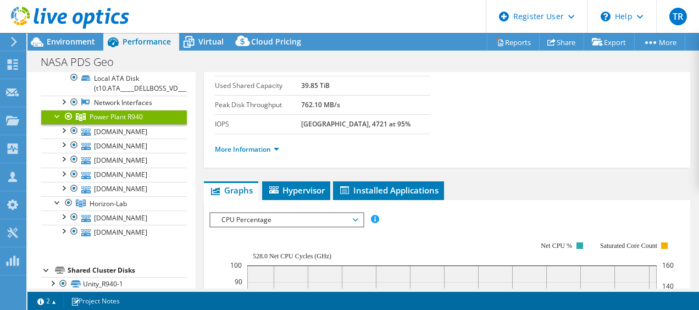
scroll to position [89, 0]
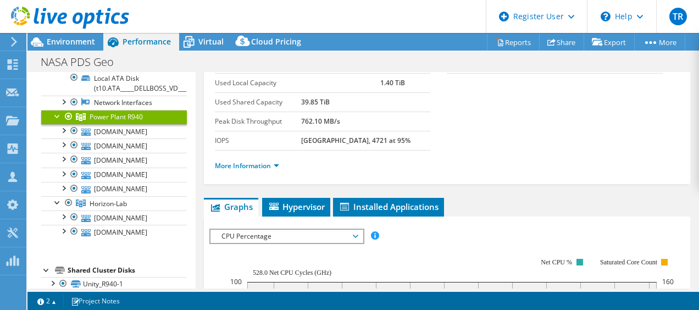
click at [273, 240] on div "CPU Percentage IOPS Disk Throughput IO Size Latency Queue Depth CPU Percentage …" at bounding box center [286, 235] width 155 height 15
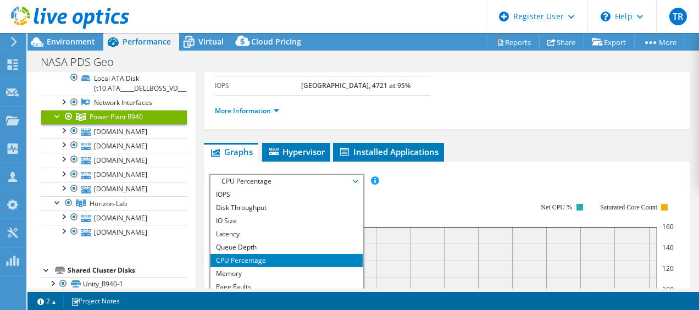
scroll to position [0, 0]
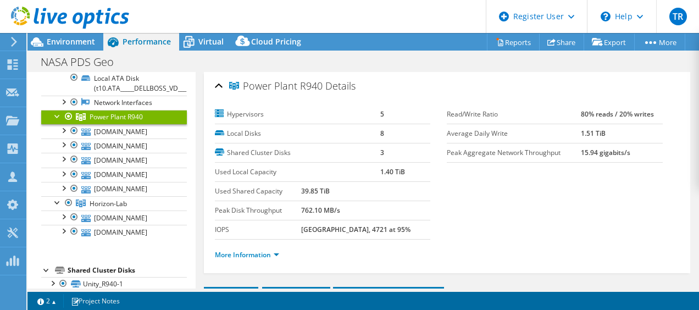
click at [281, 205] on label "Peak Disk Throughput" at bounding box center [258, 210] width 86 height 11
click at [314, 203] on td "762.10 MB/s" at bounding box center [365, 209] width 129 height 19
drag, startPoint x: 376, startPoint y: 170, endPoint x: 405, endPoint y: 169, distance: 29.1
click at [405, 169] on td "1.40 TiB" at bounding box center [405, 171] width 51 height 19
click at [340, 210] on b "762.10 MB/s" at bounding box center [320, 209] width 39 height 9
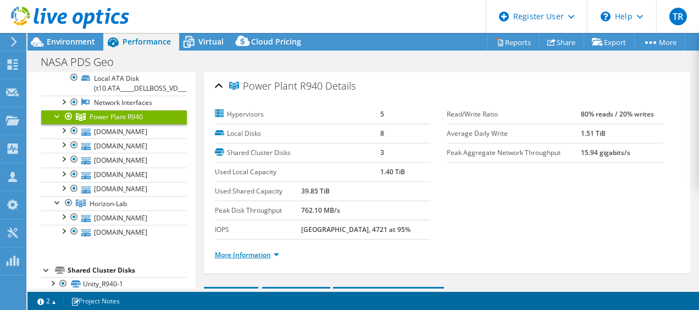
click at [250, 253] on link "More Information" at bounding box center [247, 254] width 64 height 9
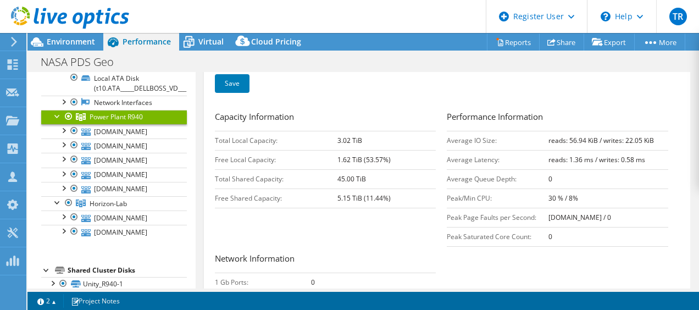
scroll to position [297, 0]
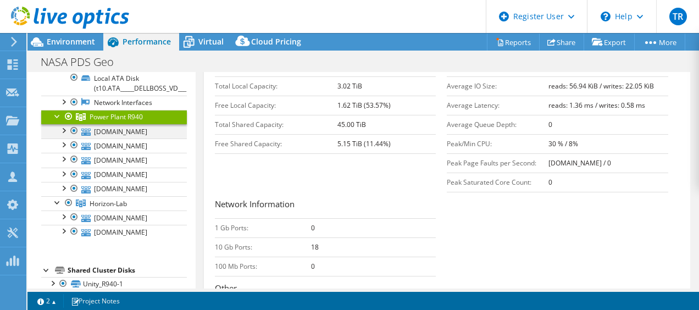
click at [64, 129] on div at bounding box center [63, 129] width 11 height 11
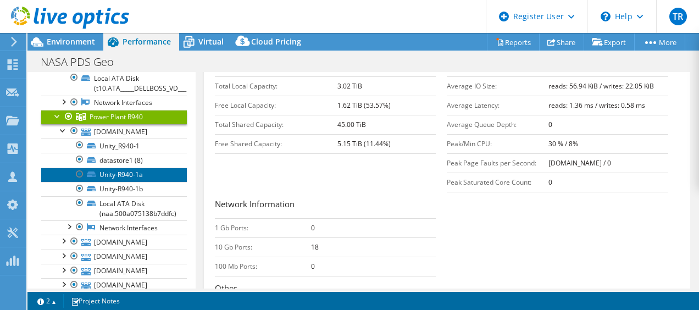
click at [118, 172] on link "Unity-R940-1a" at bounding box center [114, 174] width 146 height 14
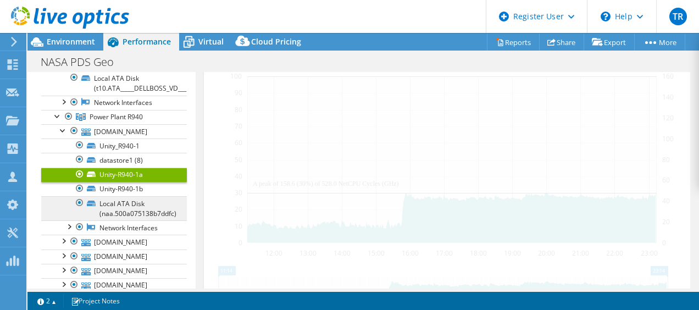
scroll to position [261, 0]
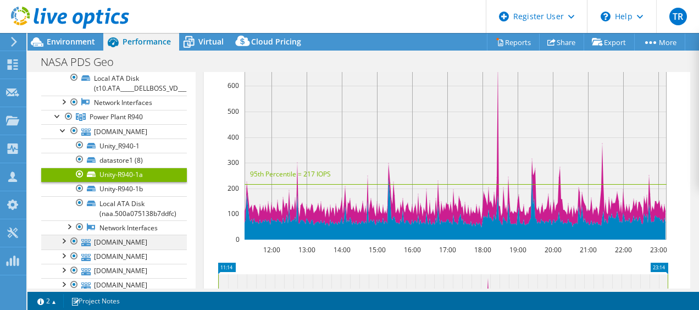
click at [66, 237] on div at bounding box center [63, 239] width 11 height 11
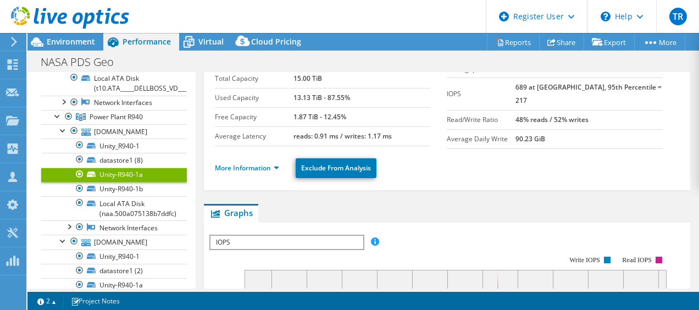
scroll to position [0, 0]
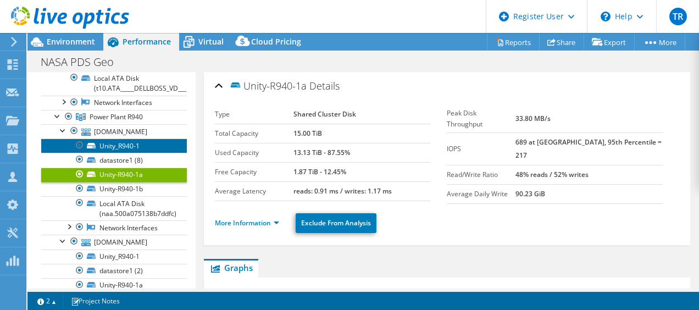
click at [126, 143] on link "Unity_R940-1" at bounding box center [114, 145] width 146 height 14
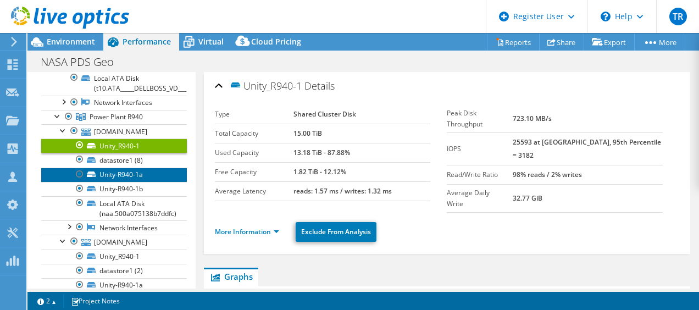
click at [132, 175] on link "Unity-R940-1a" at bounding box center [114, 174] width 146 height 14
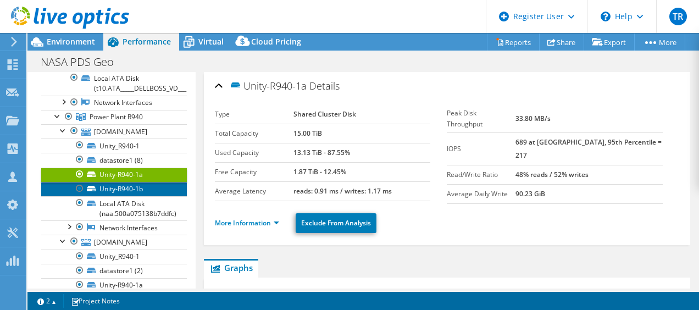
click at [133, 186] on link "Unity-R940-1b" at bounding box center [114, 189] width 146 height 14
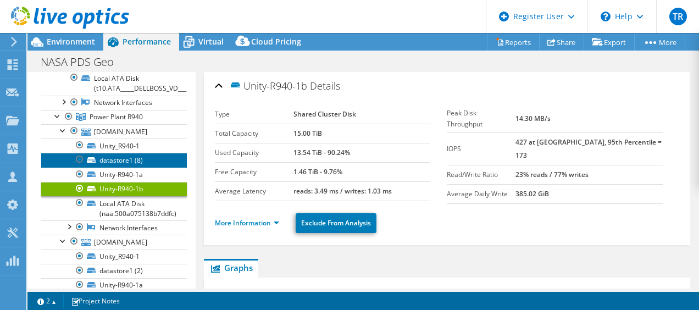
click at [122, 155] on link "datastore1 (8)" at bounding box center [114, 160] width 146 height 14
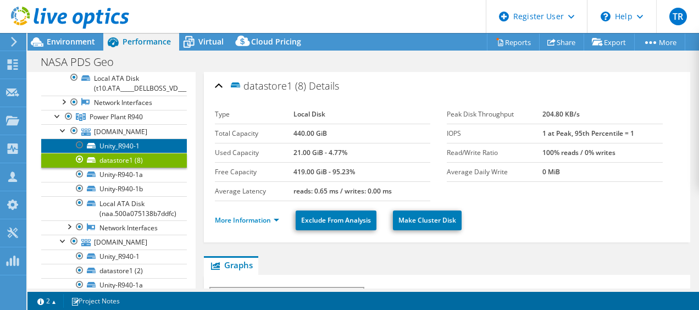
click at [123, 147] on link "Unity_R940-1" at bounding box center [114, 145] width 146 height 14
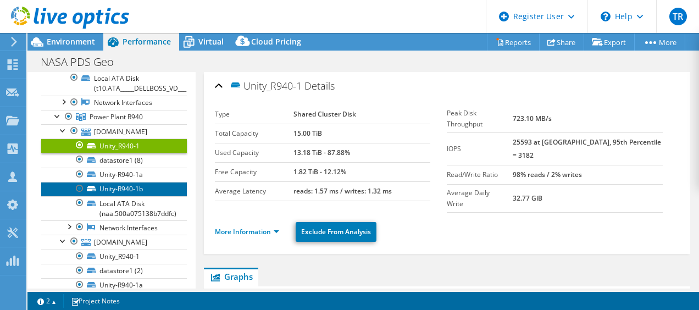
click at [119, 189] on link "Unity-R940-1b" at bounding box center [114, 189] width 146 height 14
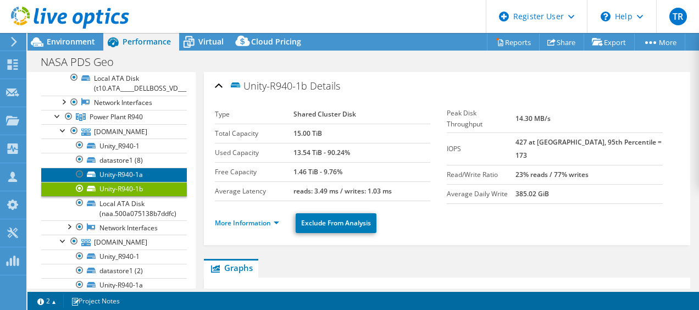
click at [131, 170] on link "Unity-R940-1a" at bounding box center [114, 174] width 146 height 14
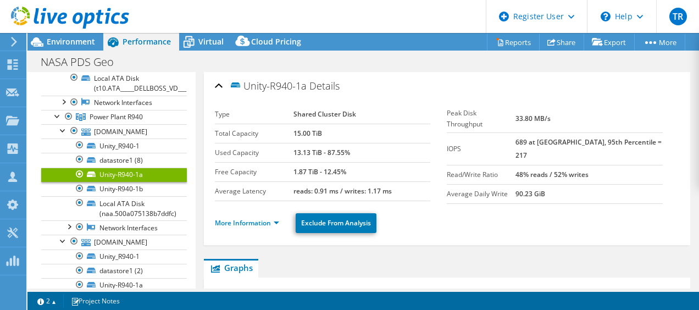
click at [227, 68] on div "NASA PDS Geo Print" at bounding box center [362, 62] width 671 height 20
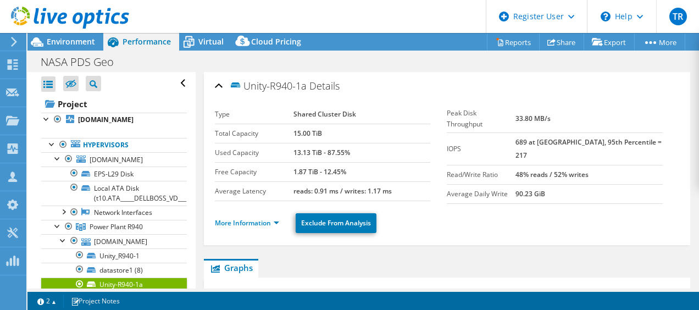
click at [205, 63] on div "NASA PDS Geo Print" at bounding box center [362, 62] width 671 height 20
click at [203, 47] on div "Virtual" at bounding box center [205, 42] width 53 height 18
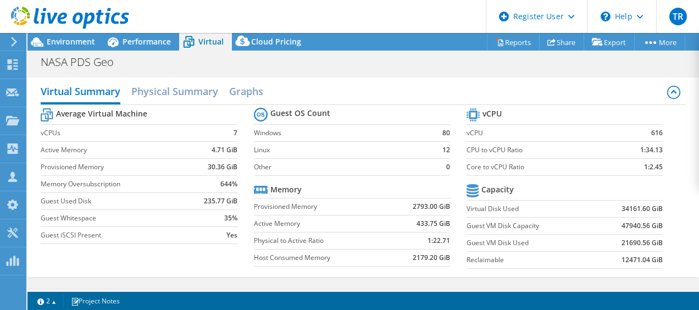
click at [269, 72] on div "Virtual Summary Physical Summary Graphs Average Virtual Machine vCPUs 7 Active …" at bounding box center [362, 177] width 671 height 210
click at [133, 41] on span "Performance" at bounding box center [146, 41] width 48 height 10
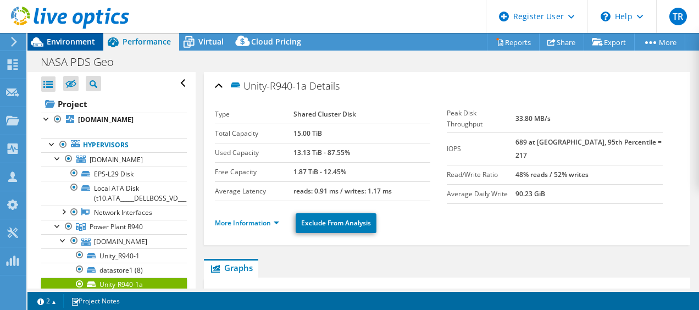
click at [80, 43] on span "Environment" at bounding box center [71, 41] width 48 height 10
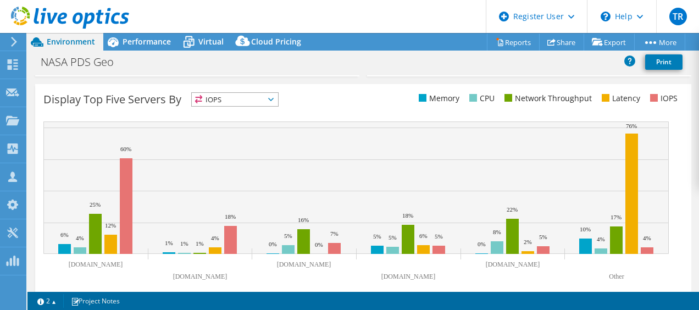
scroll to position [452, 0]
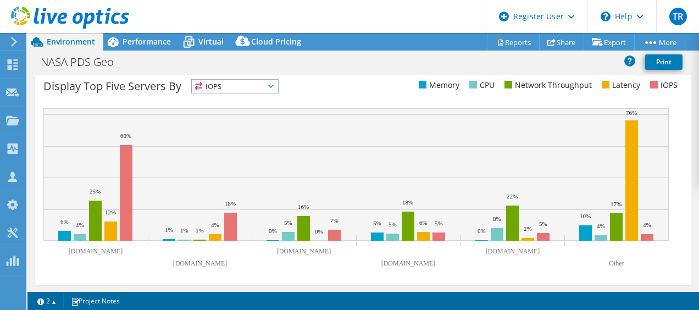
click at [56, 46] on span "Environment" at bounding box center [71, 41] width 48 height 10
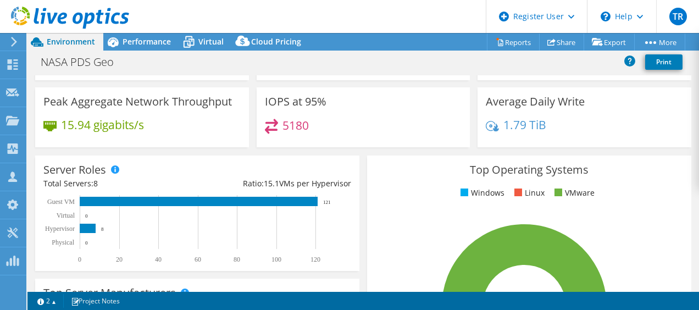
scroll to position [0, 0]
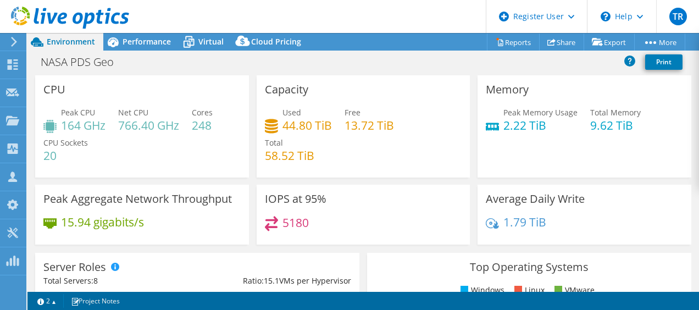
click at [72, 41] on span "Environment" at bounding box center [71, 41] width 48 height 10
click at [505, 43] on link "Reports" at bounding box center [513, 41] width 53 height 17
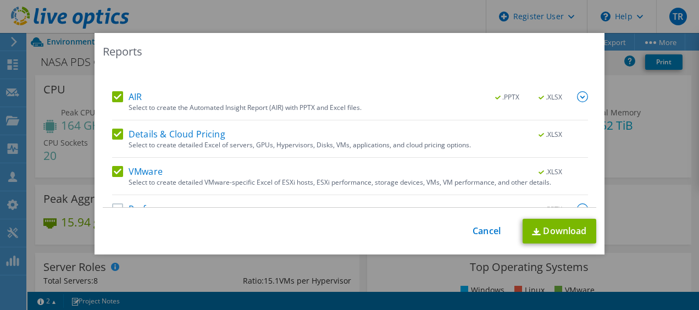
scroll to position [63, 0]
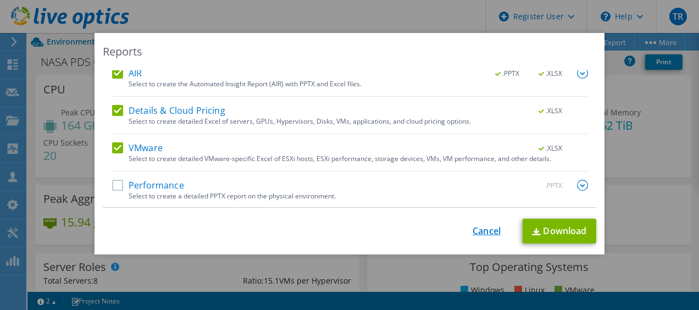
click at [478, 226] on link "Cancel" at bounding box center [486, 231] width 28 height 10
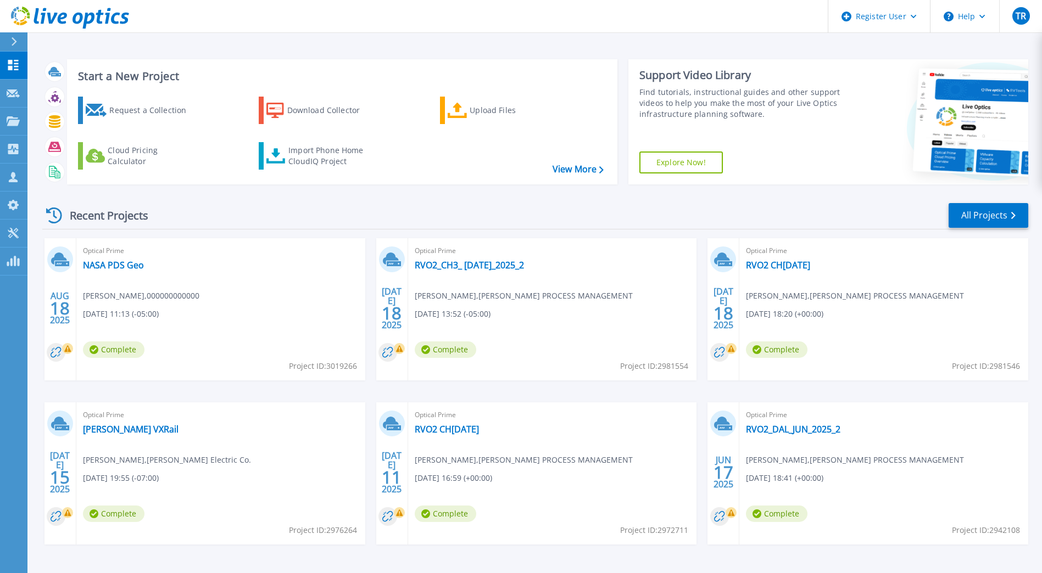
click at [413, 206] on div "Recent Projects All Projects" at bounding box center [535, 215] width 986 height 27
click at [299, 213] on div "Recent Projects All Projects" at bounding box center [535, 215] width 986 height 27
click at [255, 207] on div "Recent Projects All Projects" at bounding box center [535, 215] width 986 height 27
click at [225, 211] on div "Recent Projects All Projects" at bounding box center [535, 215] width 986 height 27
click at [12, 42] on icon at bounding box center [14, 41] width 6 height 9
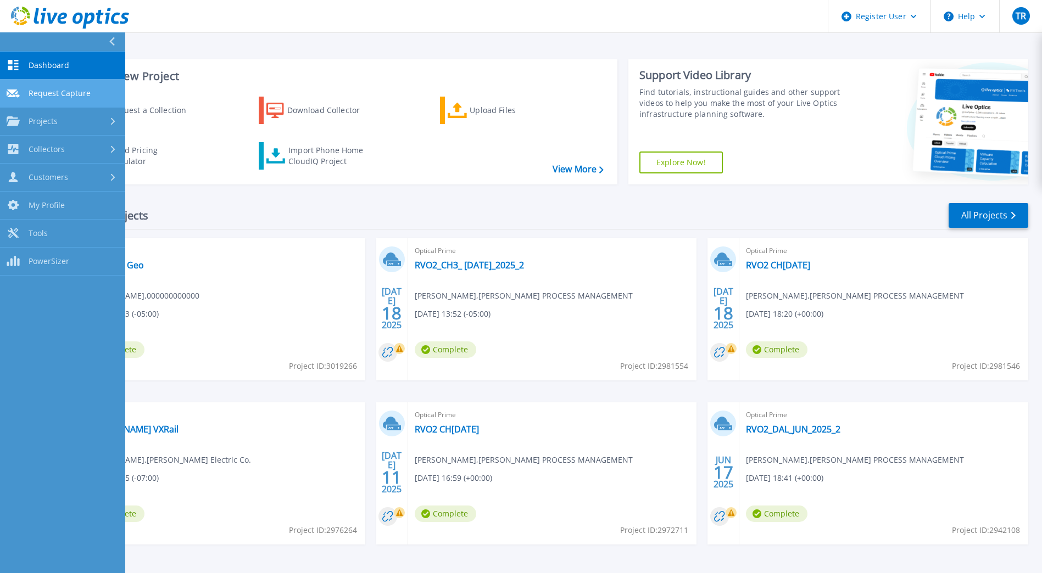
click at [68, 91] on span "Request Capture" at bounding box center [60, 93] width 62 height 10
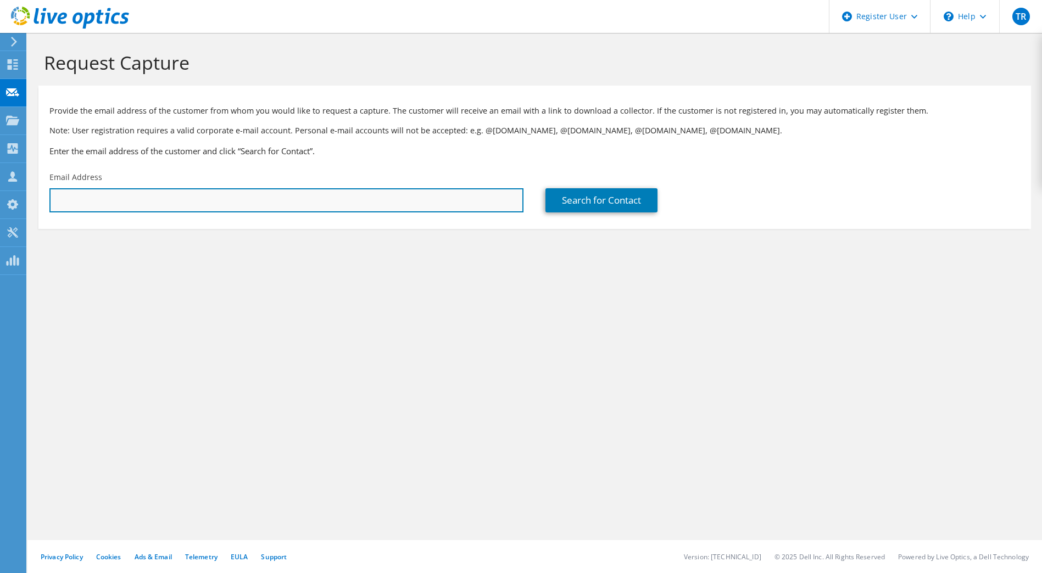
click at [182, 202] on input "text" at bounding box center [286, 200] width 474 height 24
type input "[PERSON_NAME][EMAIL_ADDRESS][DOMAIN_NAME]"
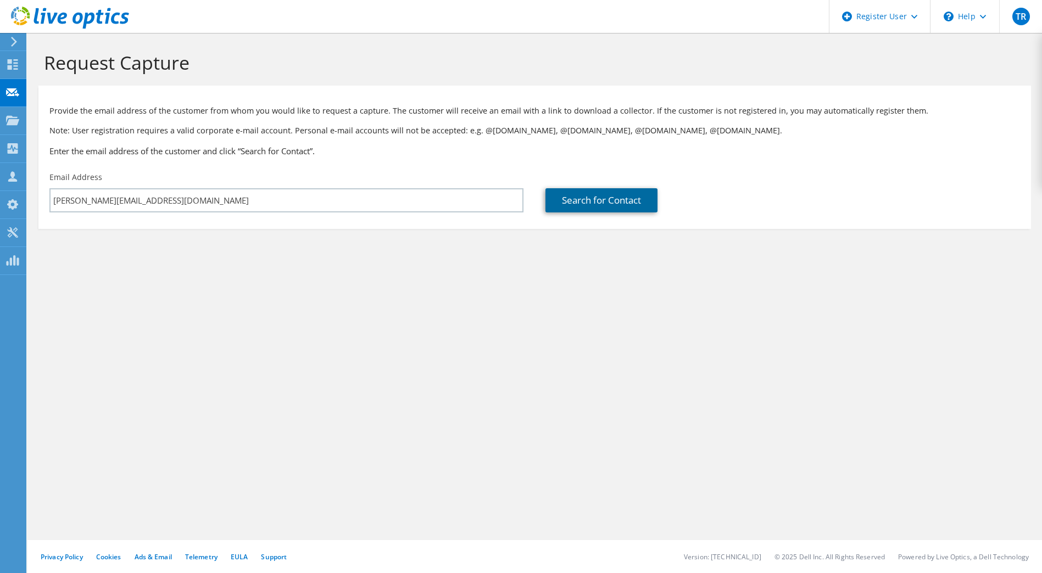
click at [593, 197] on link "Search for Contact" at bounding box center [601, 200] width 112 height 24
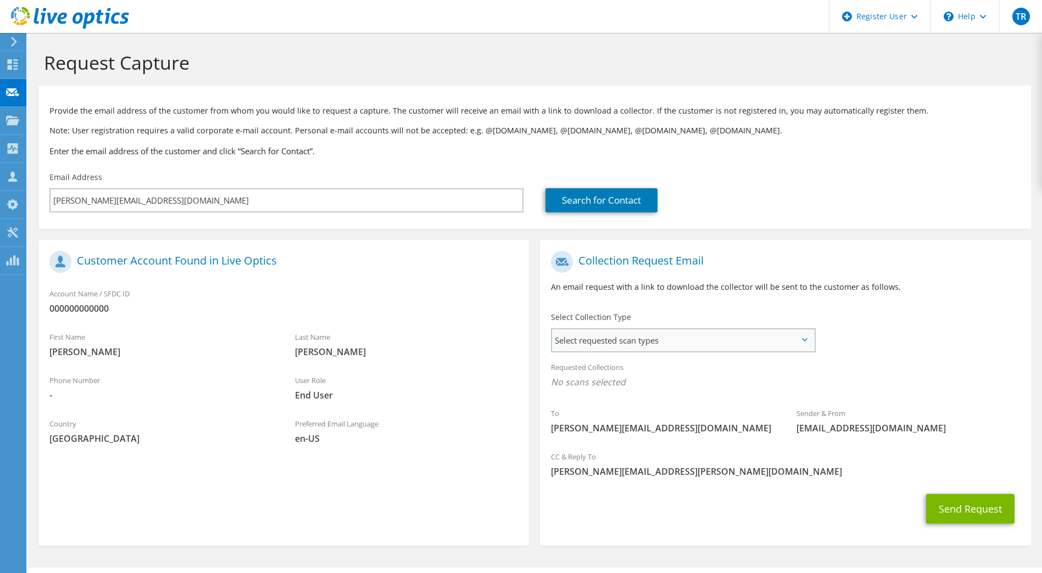
click at [707, 337] on span "Select requested scan types" at bounding box center [682, 340] width 261 height 22
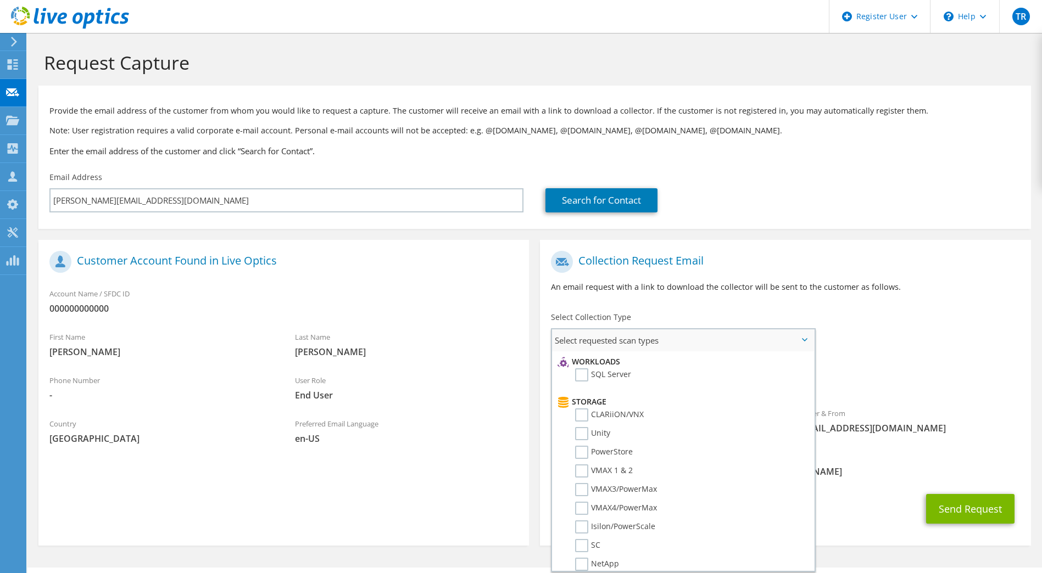
scroll to position [165, 0]
click at [602, 421] on label "Unity" at bounding box center [592, 420] width 35 height 13
click at [0, 0] on input "Unity" at bounding box center [0, 0] width 0 height 0
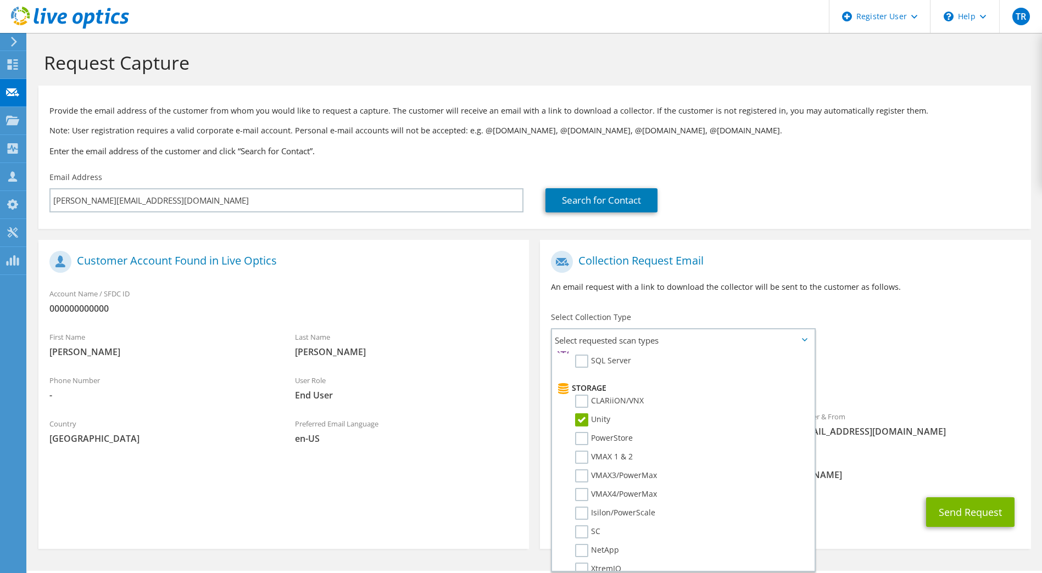
click at [869, 487] on div "CC & Reply To Timothy.Rooney@dell.com" at bounding box center [785, 468] width 490 height 38
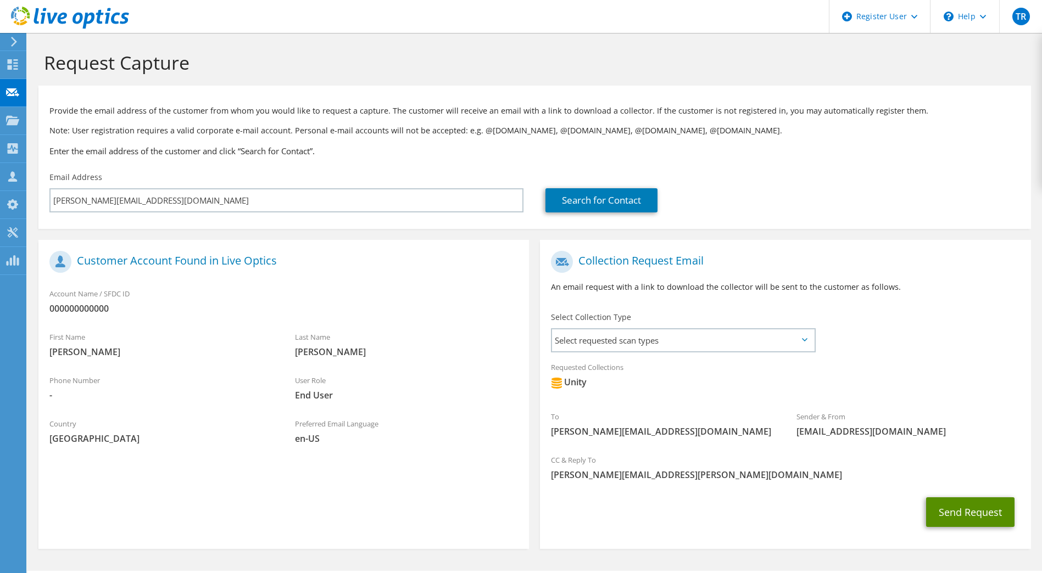
click at [959, 513] on button "Send Request" at bounding box center [970, 513] width 88 height 30
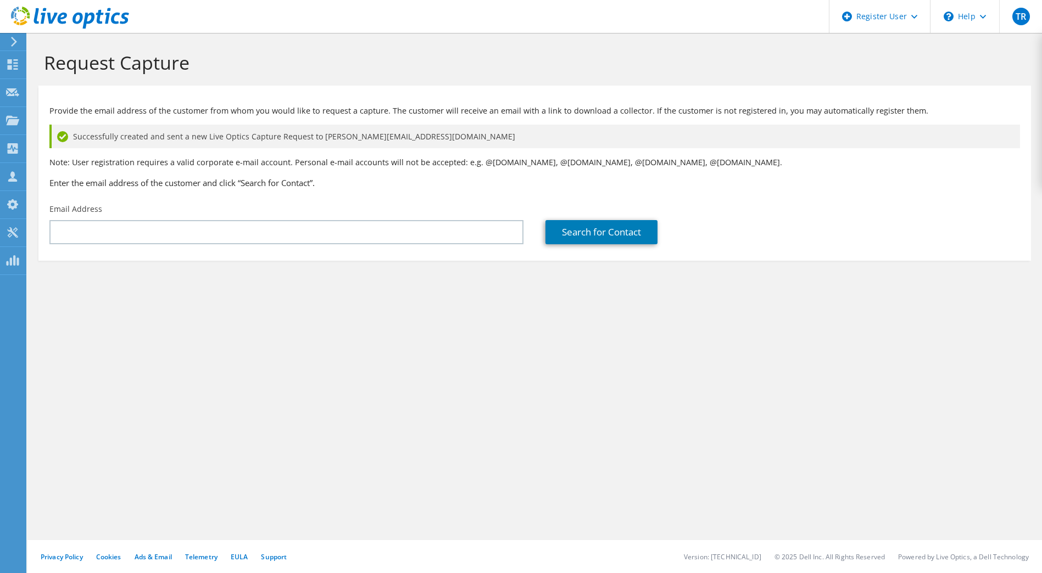
click at [313, 143] on span "Successfully created and sent a new Live Optics Capture Request to lars@wustl.e…" at bounding box center [294, 137] width 442 height 12
click at [322, 319] on div "Request Capture Provide the email address of the customer from whom you would l…" at bounding box center [534, 303] width 1014 height 540
click at [516, 370] on div "Request Capture Provide the email address of the customer from whom you would l…" at bounding box center [534, 303] width 1014 height 540
click at [608, 430] on div "Request Capture Provide the email address of the customer from whom you would l…" at bounding box center [534, 303] width 1014 height 540
click at [626, 392] on div "Request Capture Provide the email address of the customer from whom you would l…" at bounding box center [534, 303] width 1014 height 540
